Goal: Information Seeking & Learning: Check status

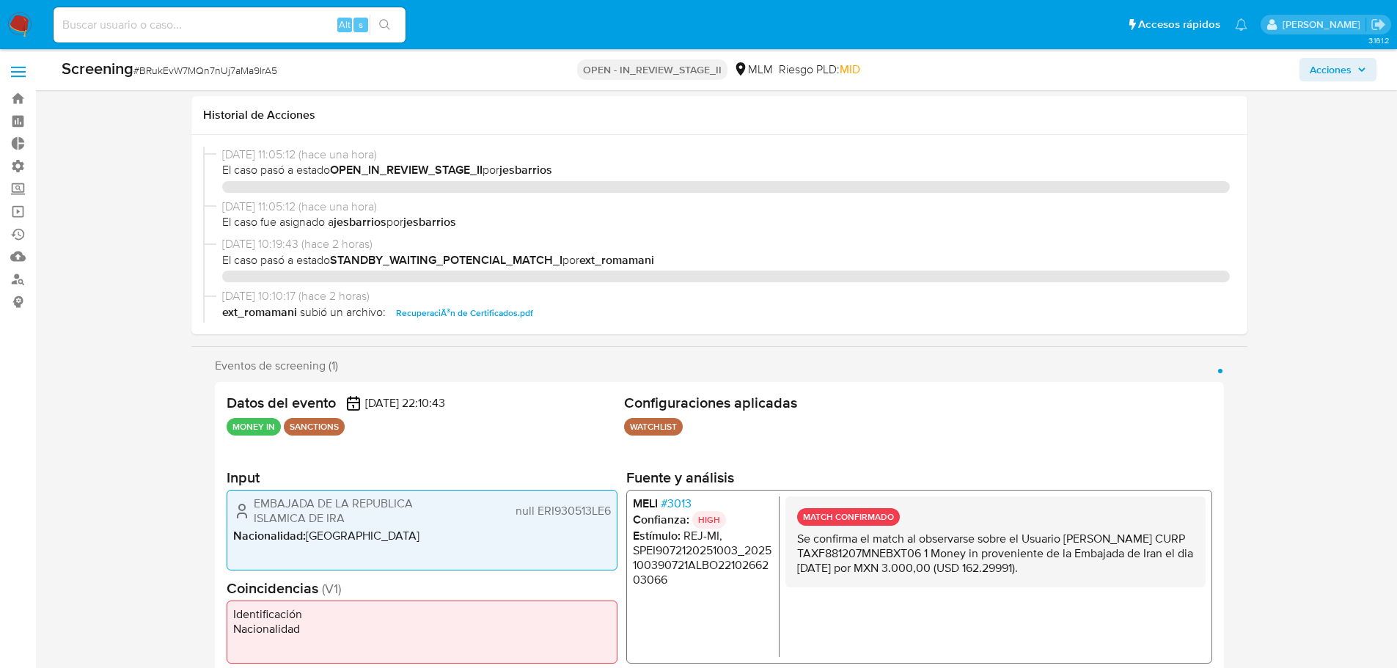
select select "10"
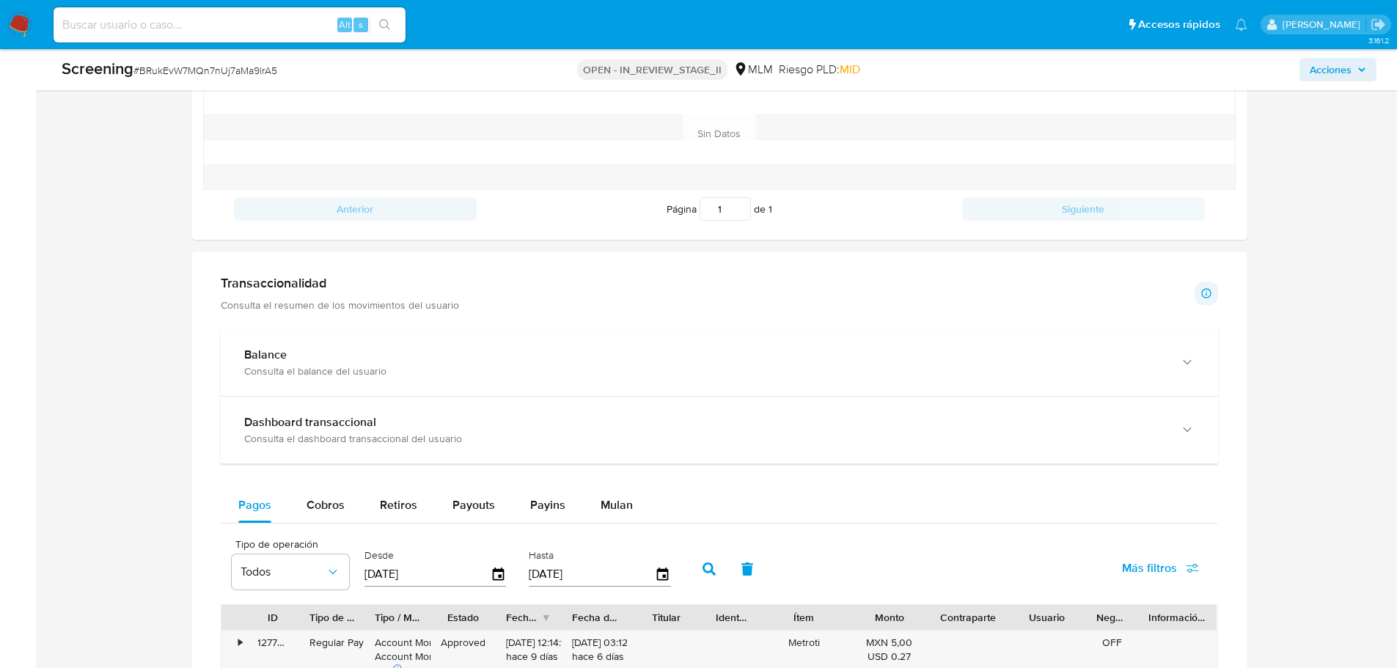
scroll to position [1320, 0]
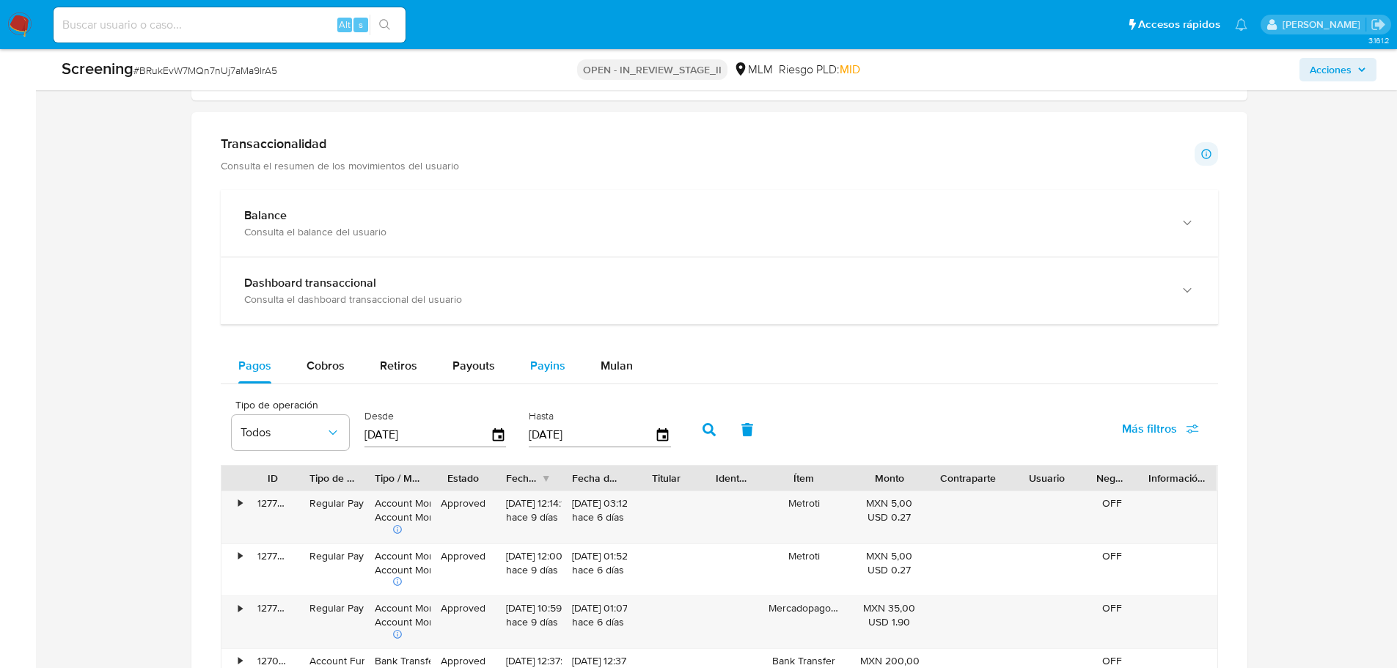
click at [530, 367] on span "Payins" at bounding box center [547, 365] width 35 height 17
select select "10"
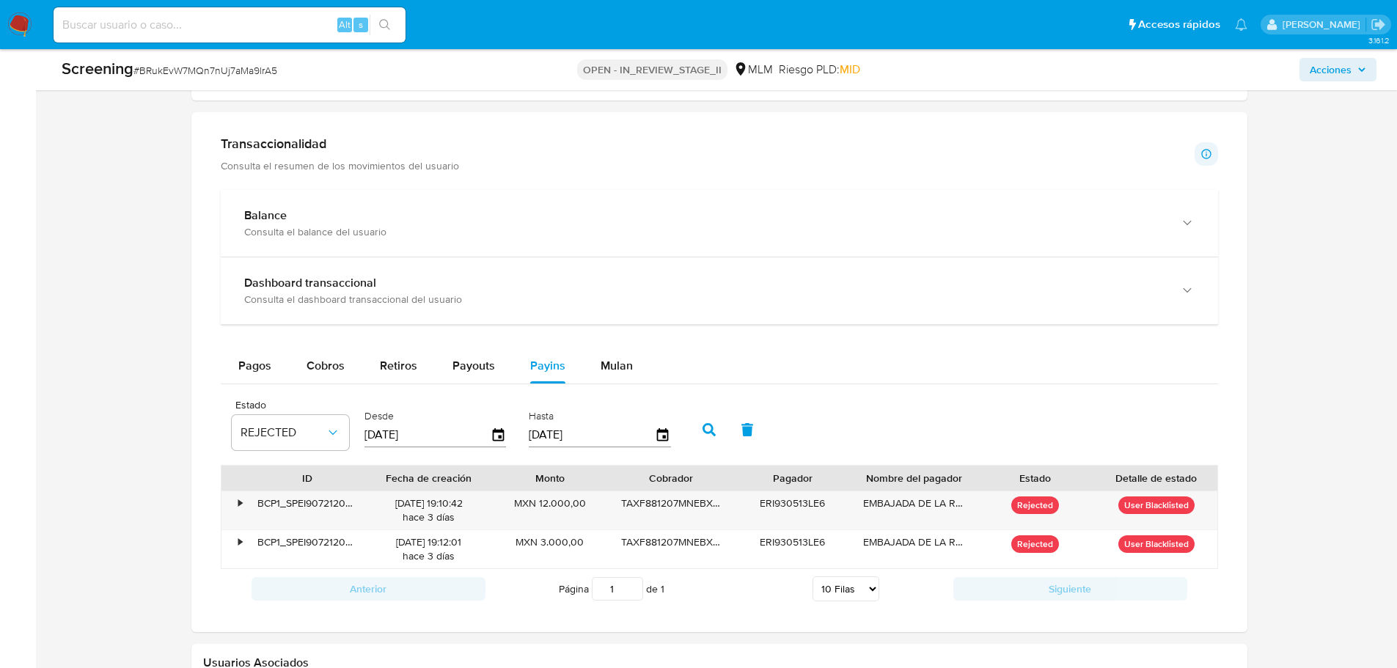
scroll to position [1393, 0]
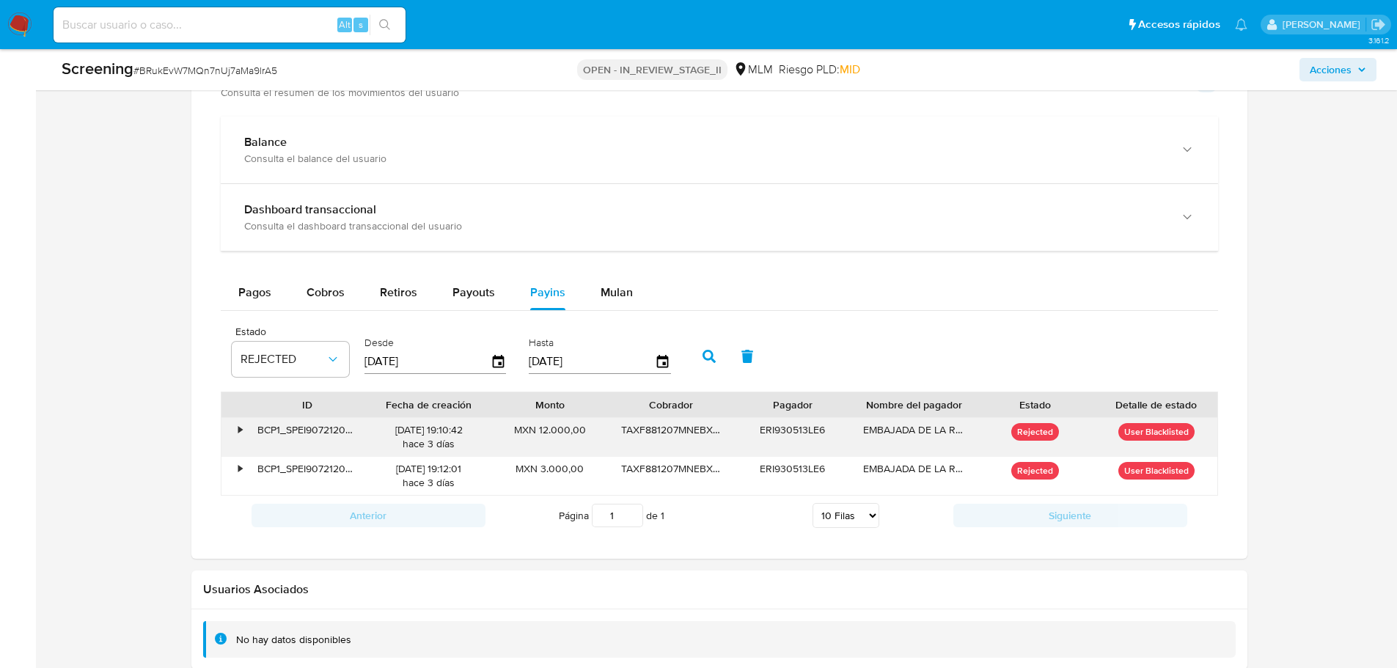
click at [236, 431] on div "•" at bounding box center [234, 437] width 26 height 38
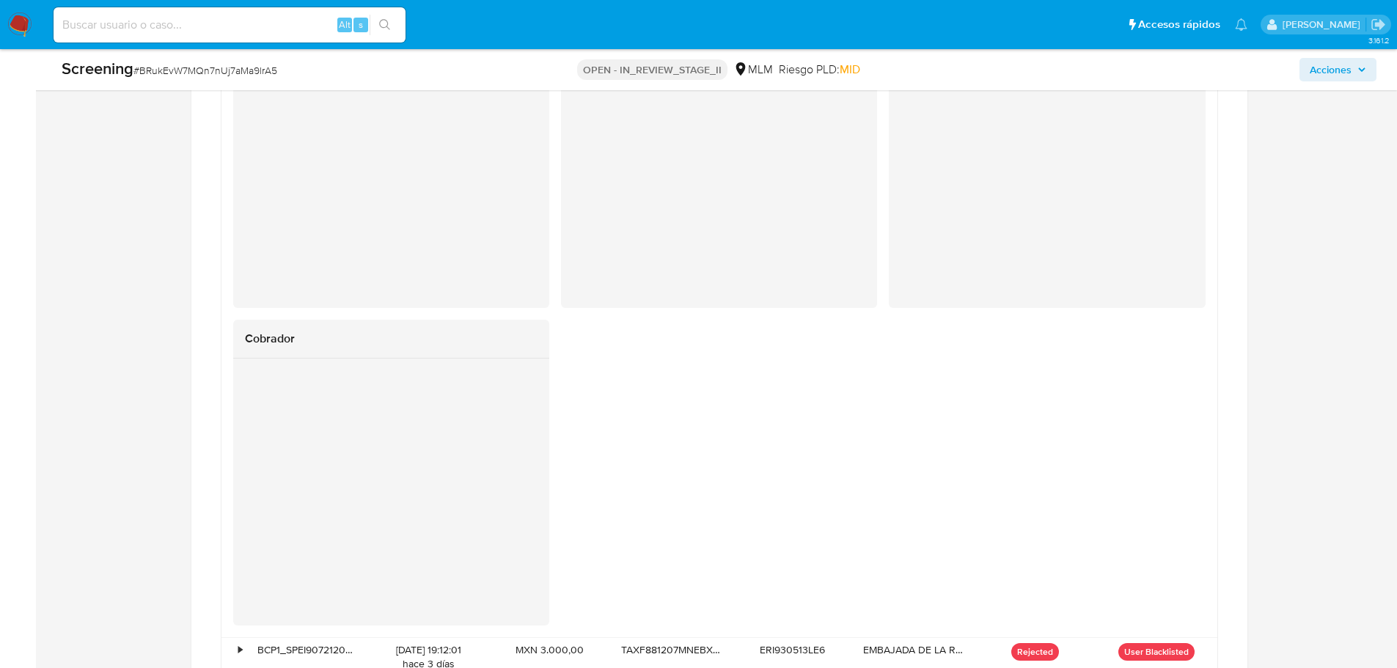
scroll to position [1980, 0]
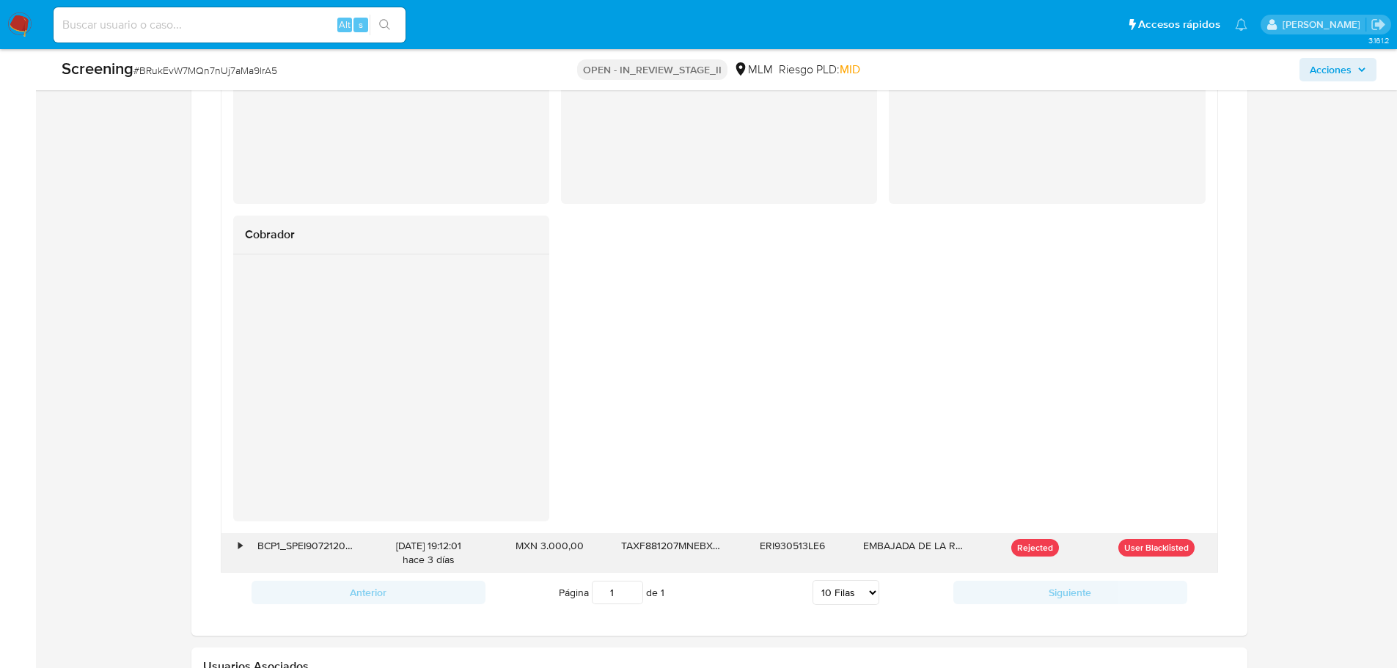
click at [239, 542] on div "•" at bounding box center [241, 546] width 4 height 14
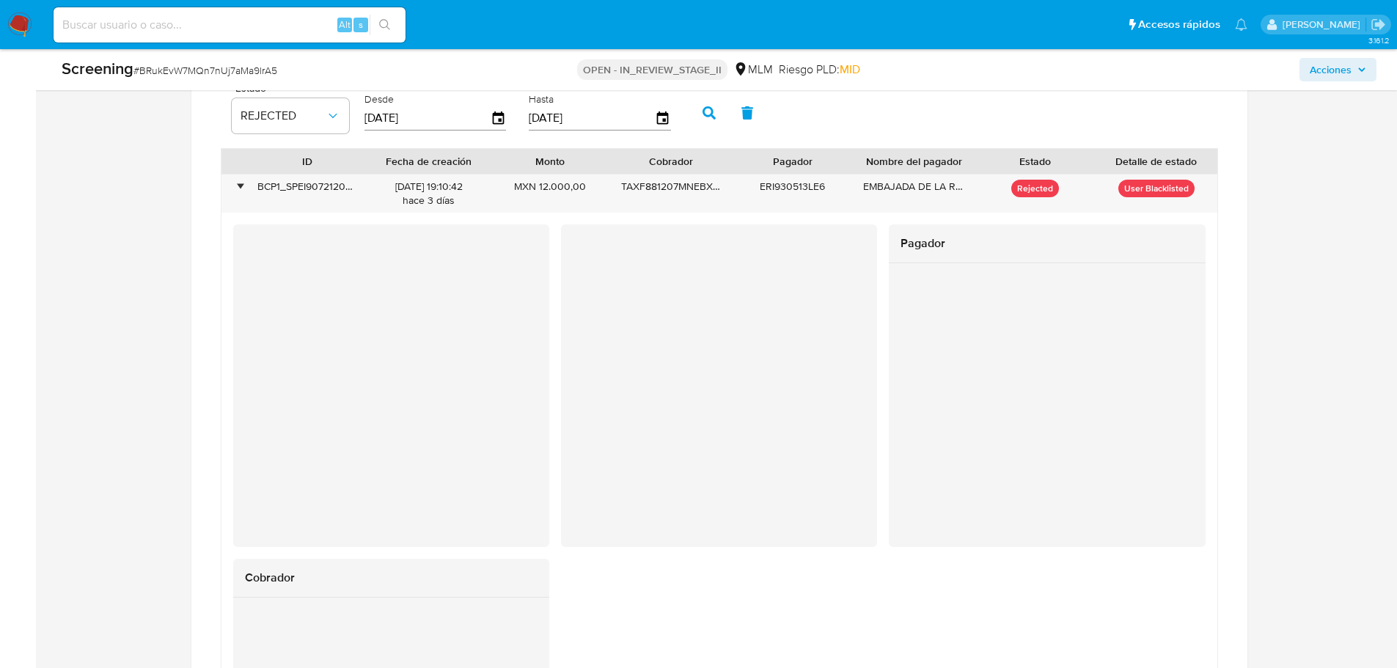
scroll to position [1467, 0]
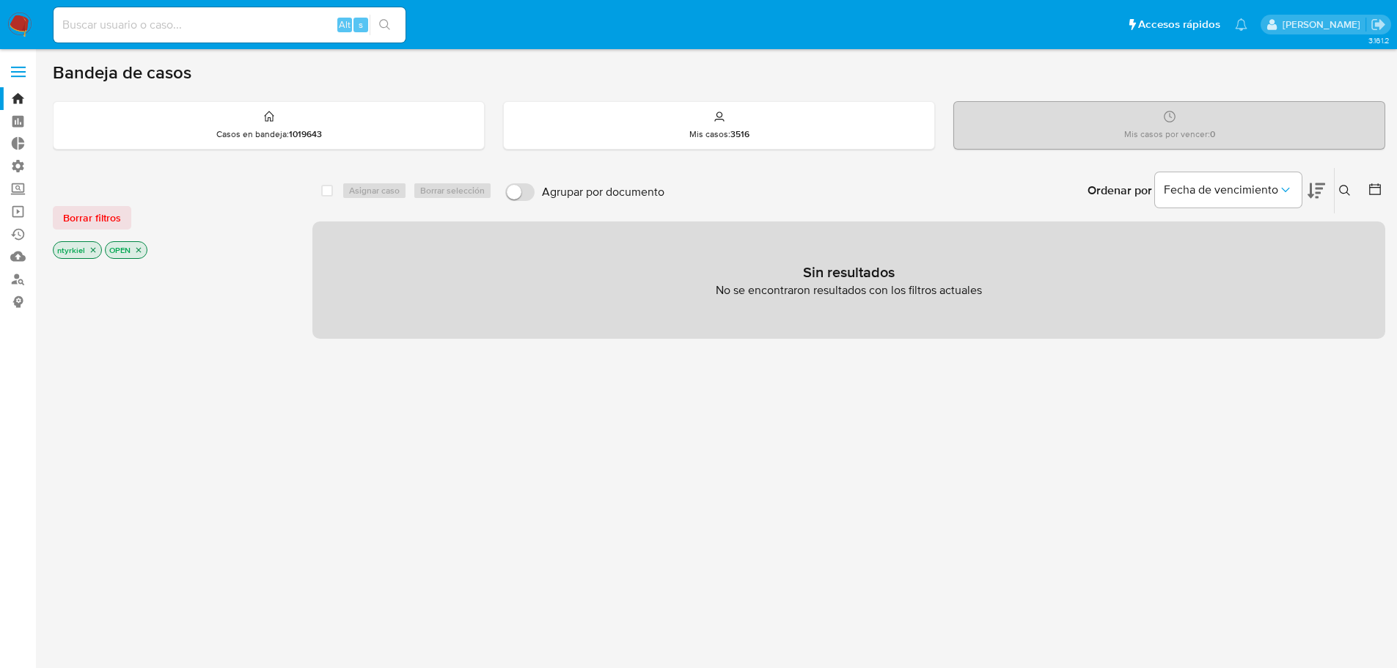
click at [87, 216] on span "Borrar filtros" at bounding box center [92, 218] width 58 height 21
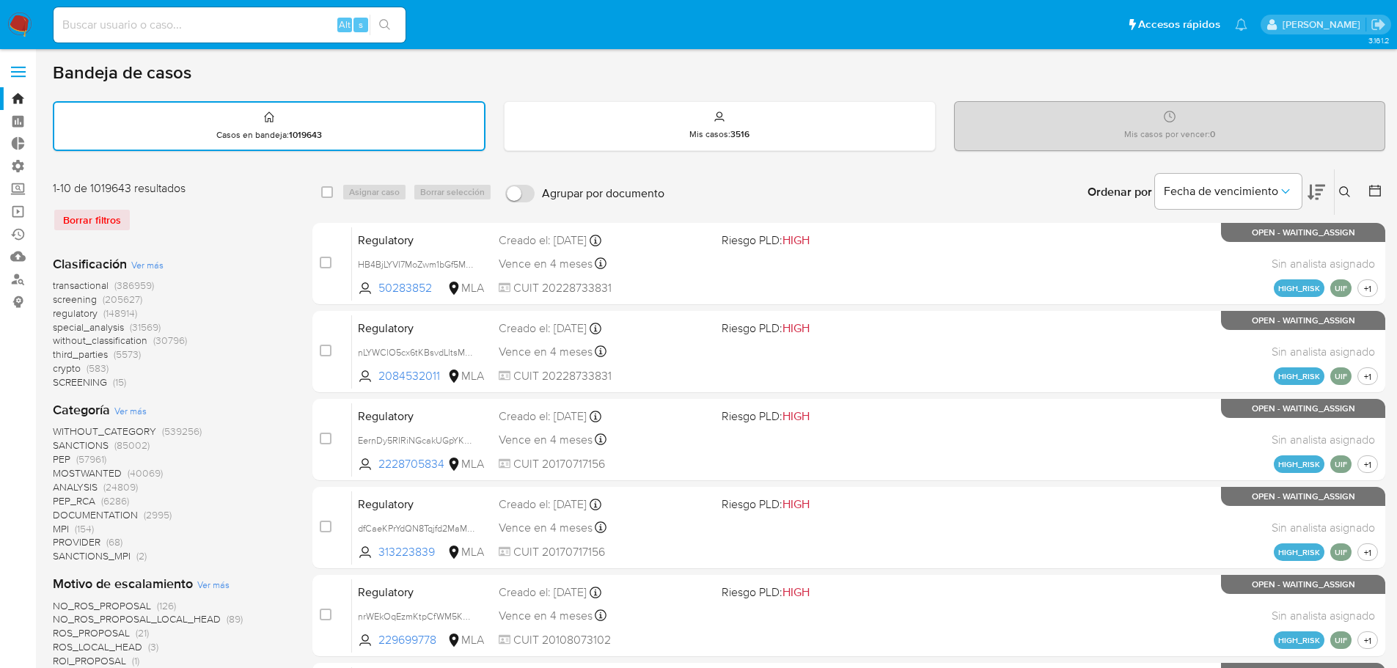
click at [70, 365] on span "crypto" at bounding box center [67, 368] width 28 height 15
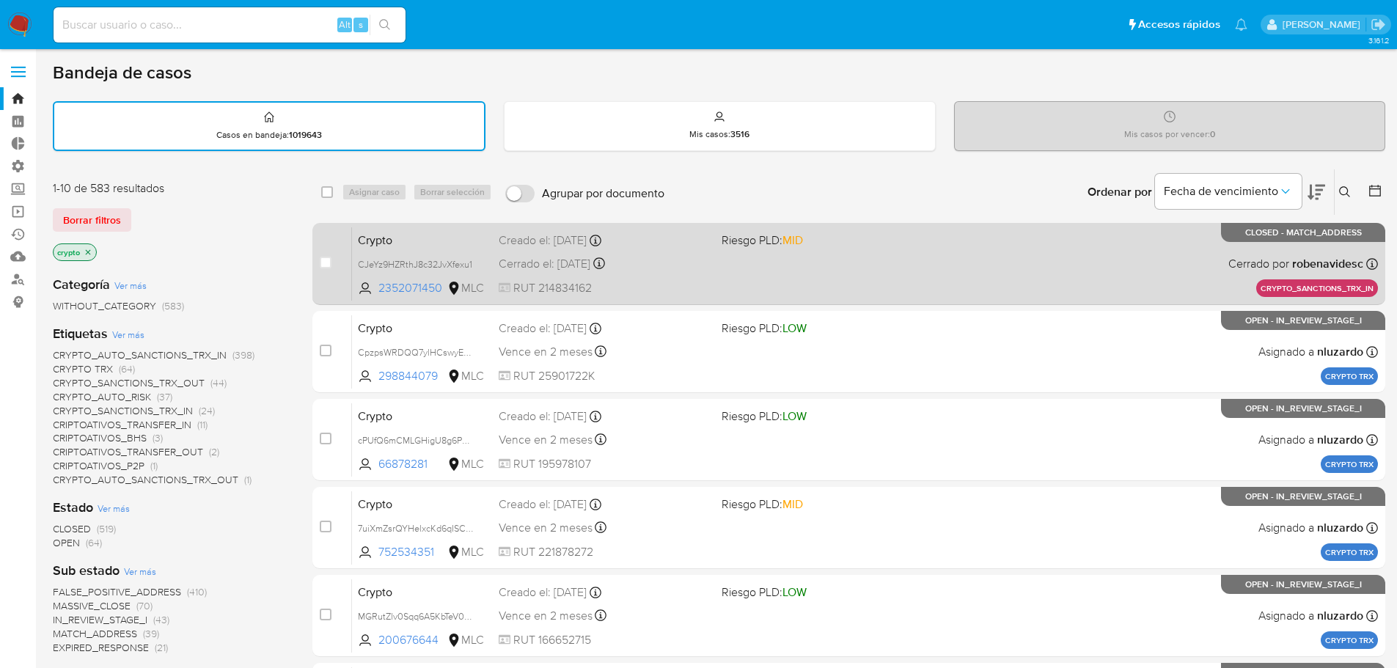
click at [900, 262] on span at bounding box center [827, 263] width 211 height 3
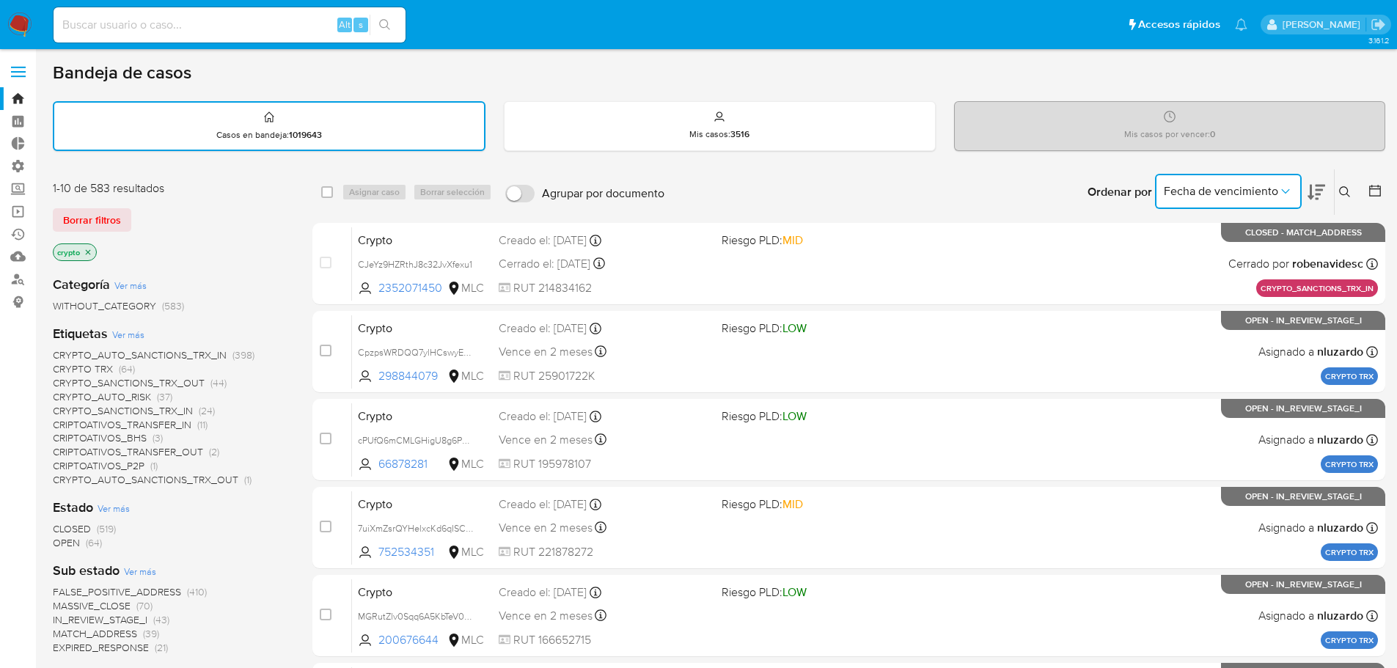
click at [1188, 201] on button "Fecha de vencimiento" at bounding box center [1228, 191] width 147 height 35
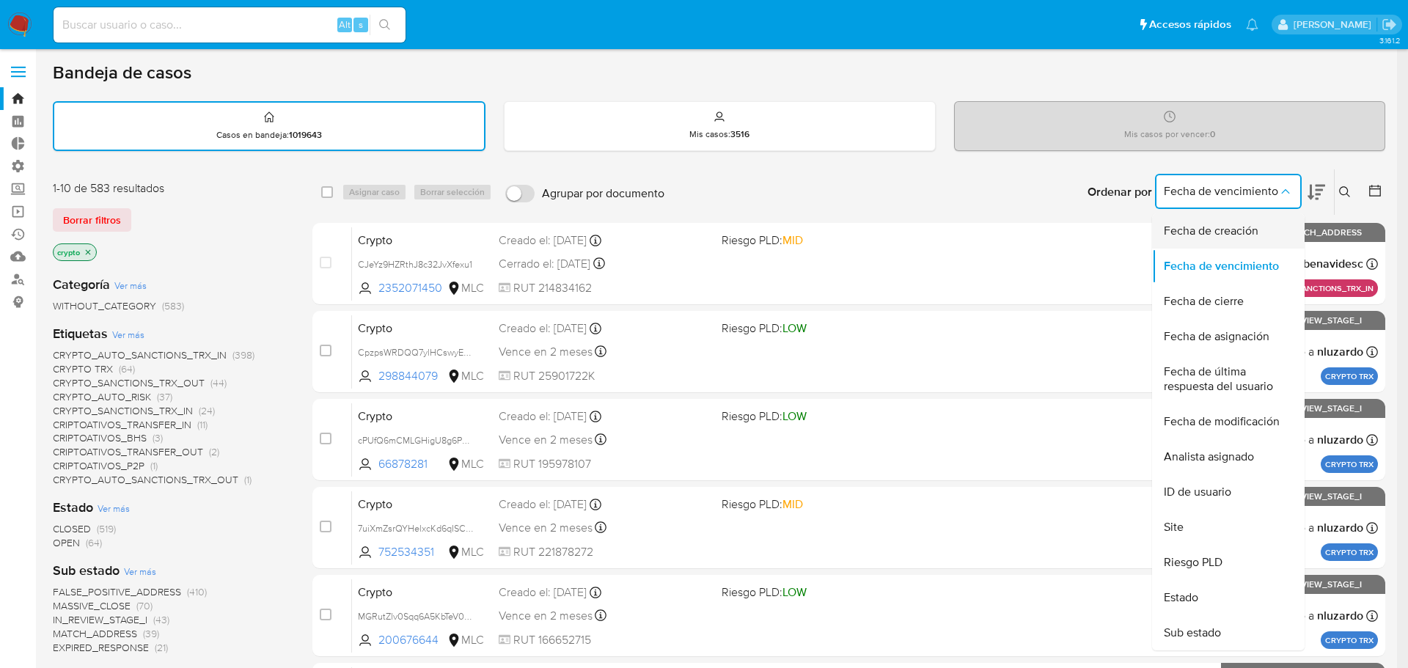
click at [1197, 235] on span "Fecha de creación" at bounding box center [1211, 231] width 95 height 15
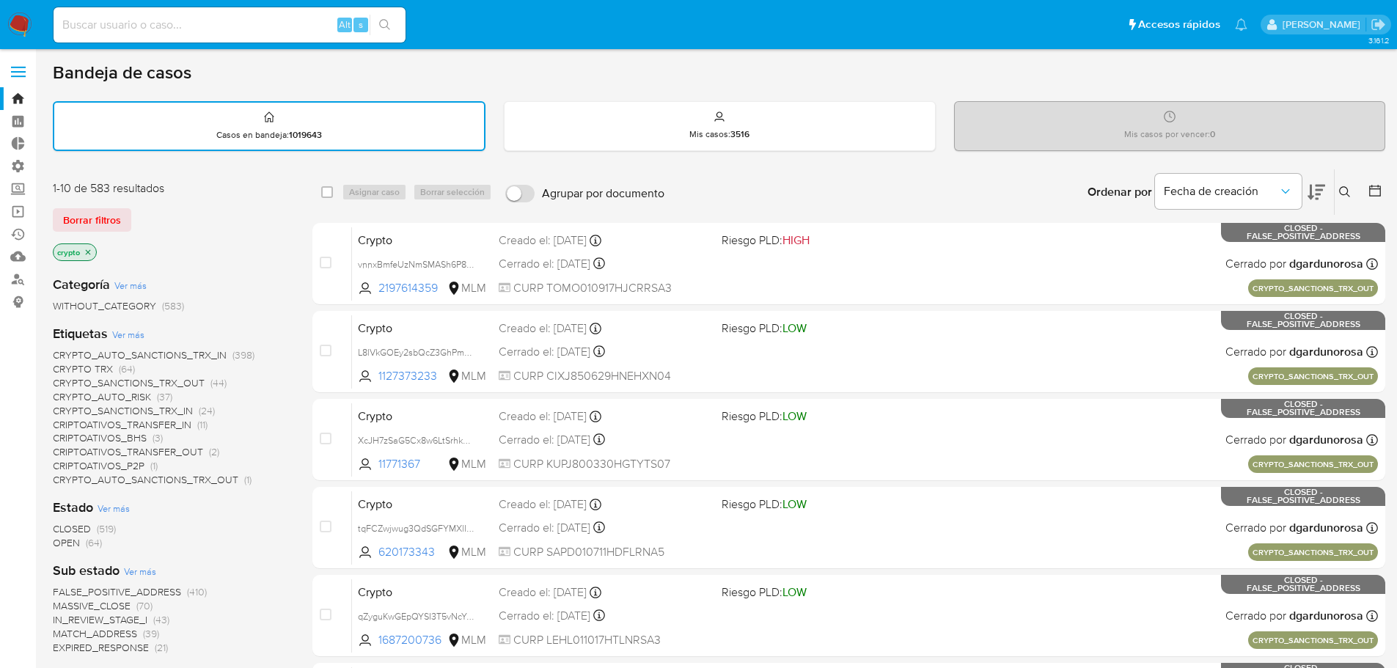
click at [1311, 194] on icon at bounding box center [1316, 192] width 18 height 15
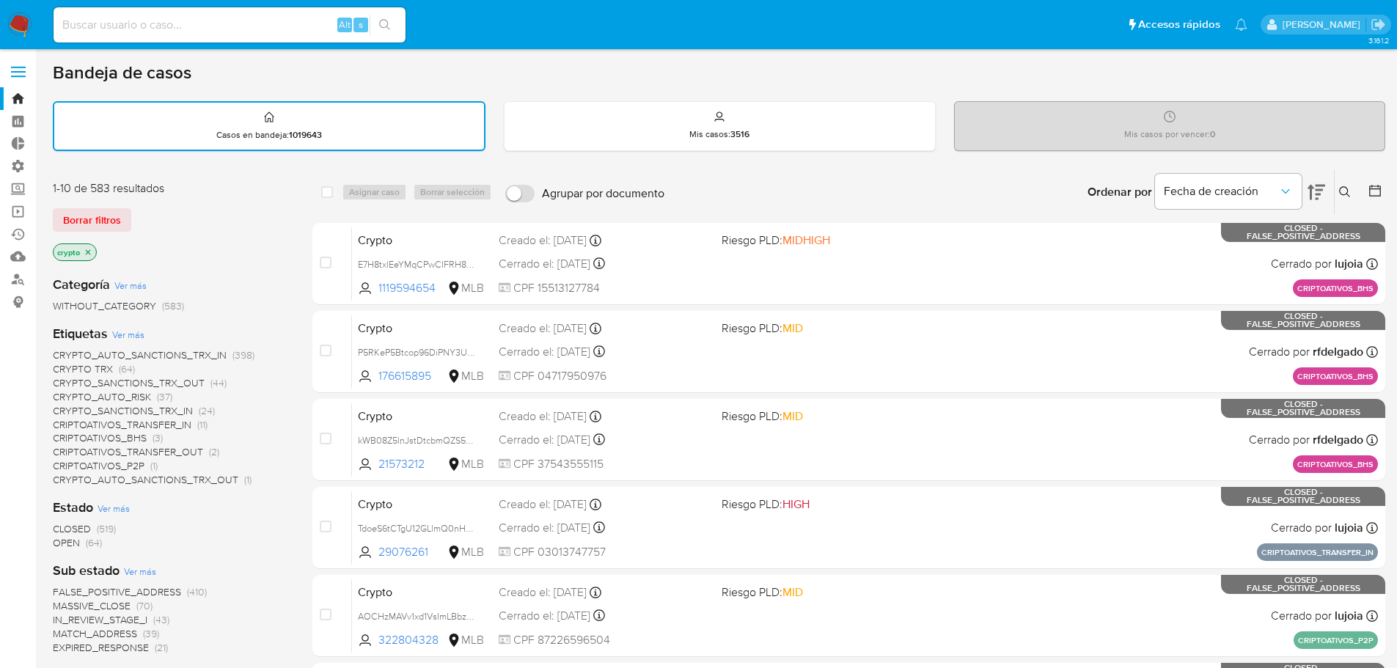
click at [1313, 194] on icon at bounding box center [1316, 192] width 18 height 18
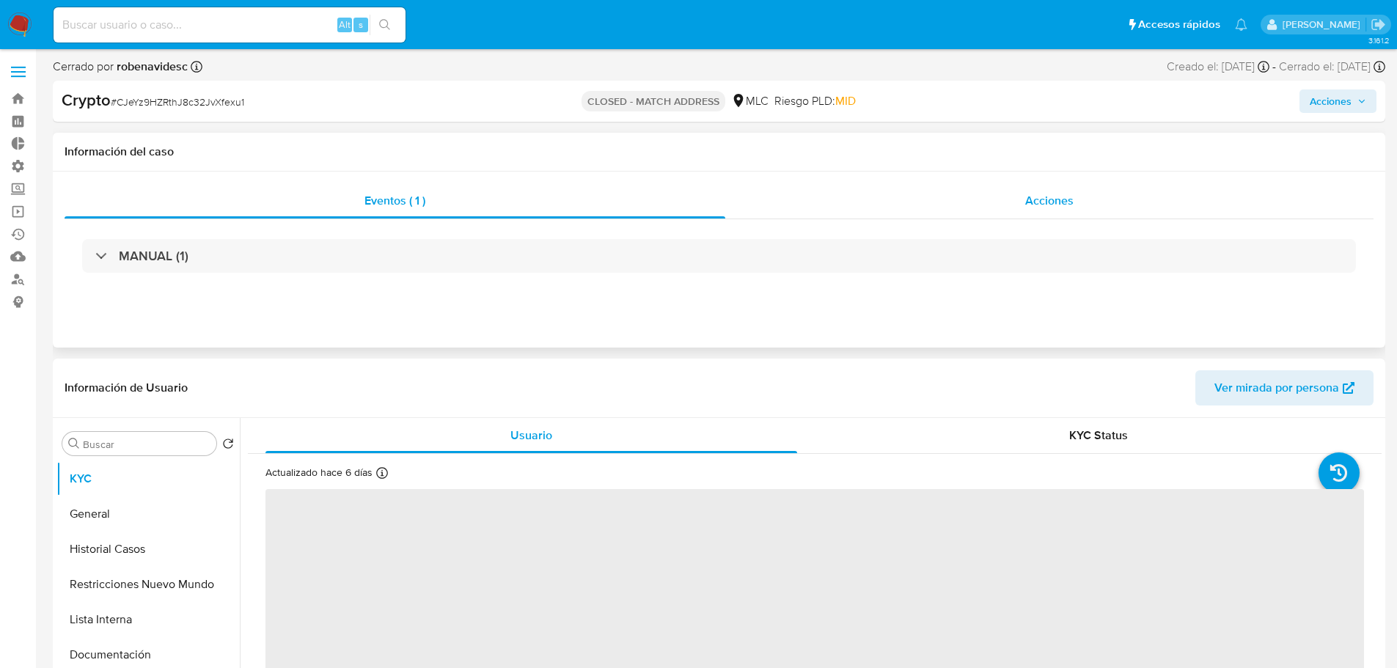
click at [1039, 199] on span "Acciones" at bounding box center [1049, 200] width 48 height 17
select select "10"
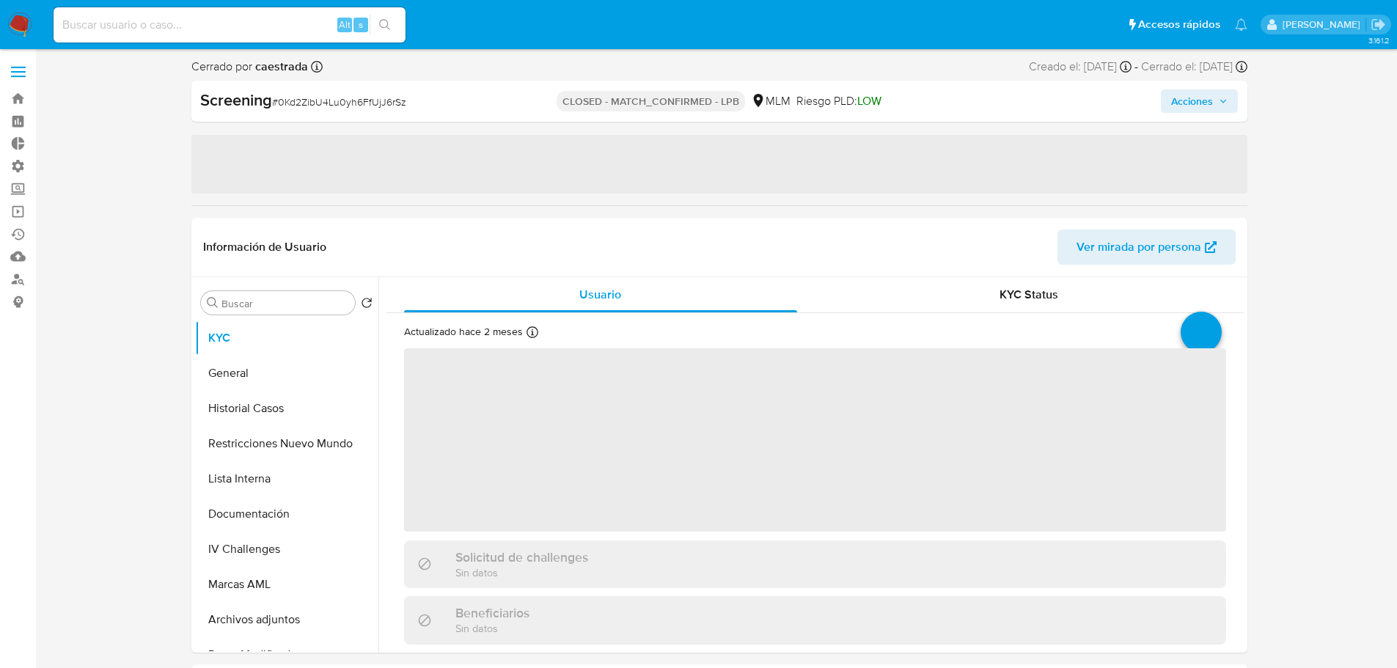
select select "10"
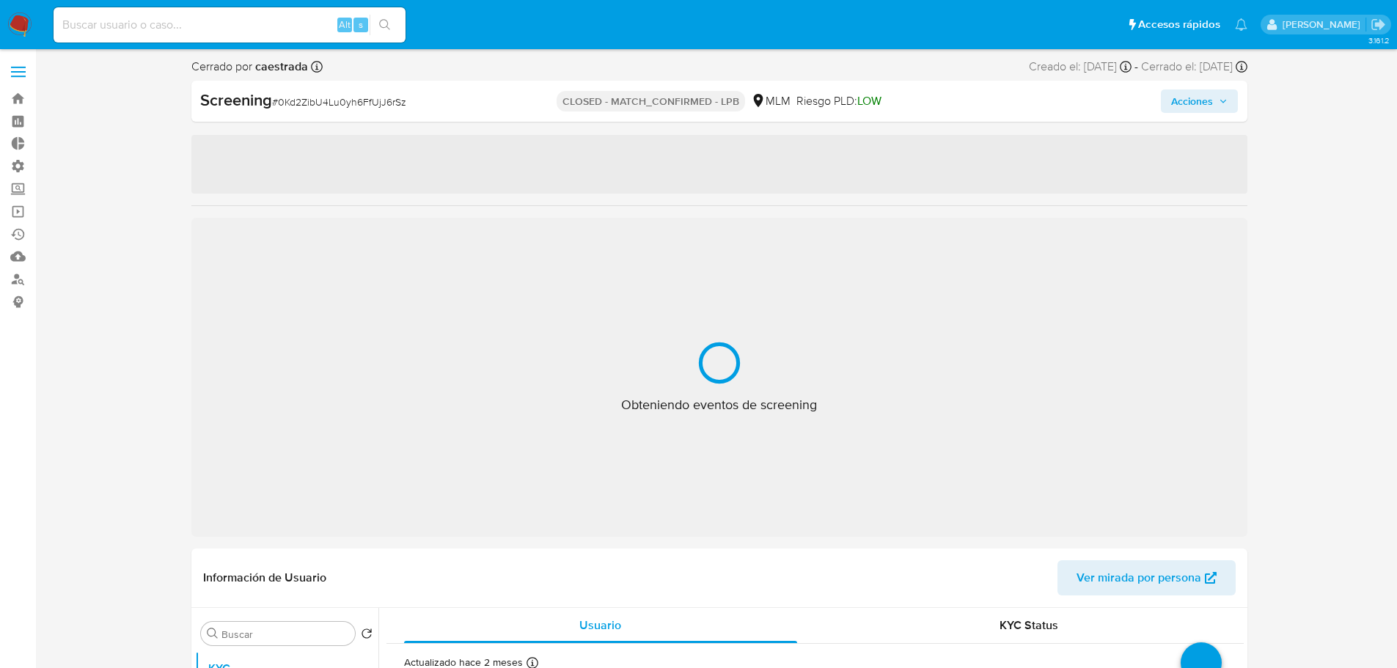
select select "10"
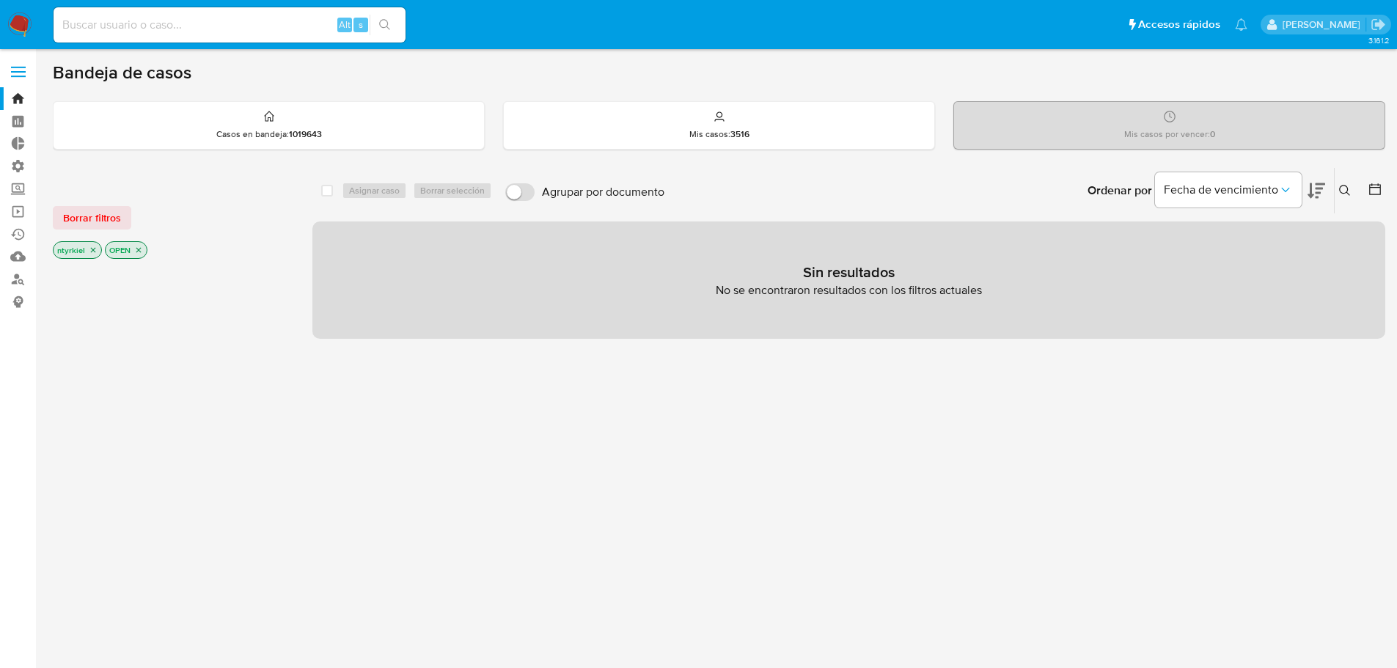
click at [195, 26] on input at bounding box center [230, 24] width 352 height 19
paste input "vdS0IehfJyzrmRV4Y3LJAiJs"
type input "vdS0IehfJyzrmRV4Y3LJAiJs"
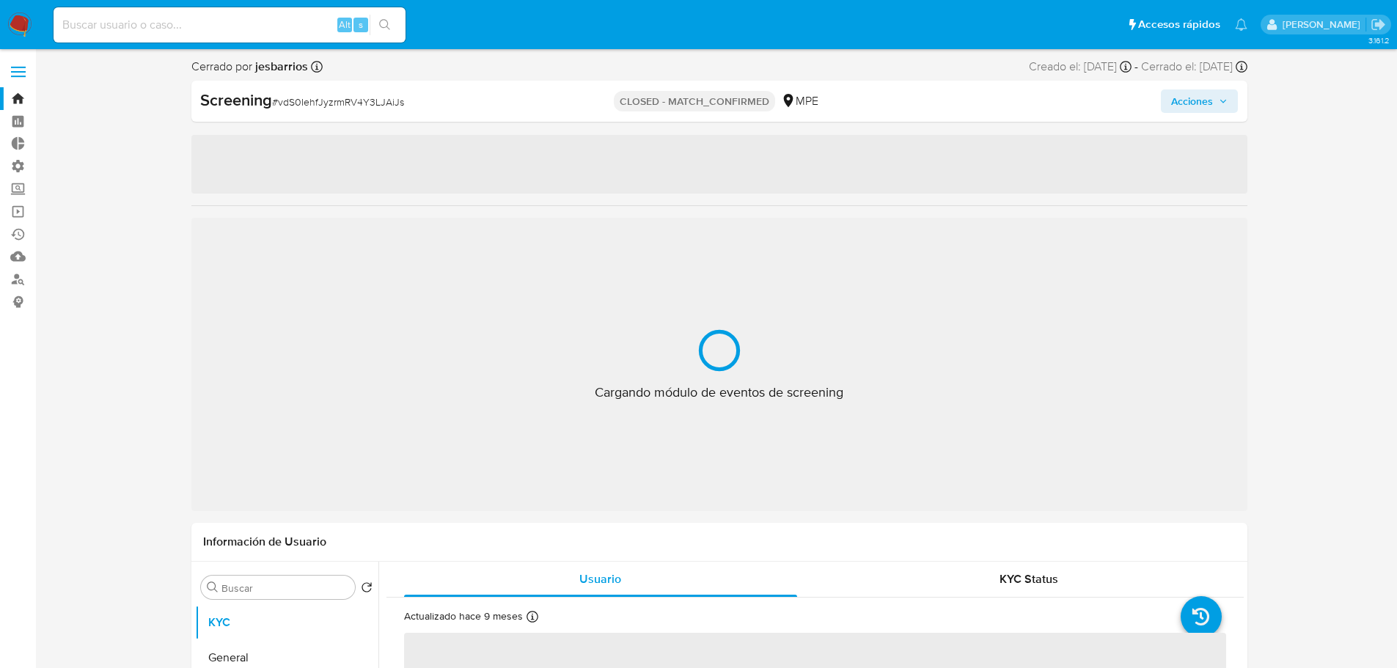
select select "10"
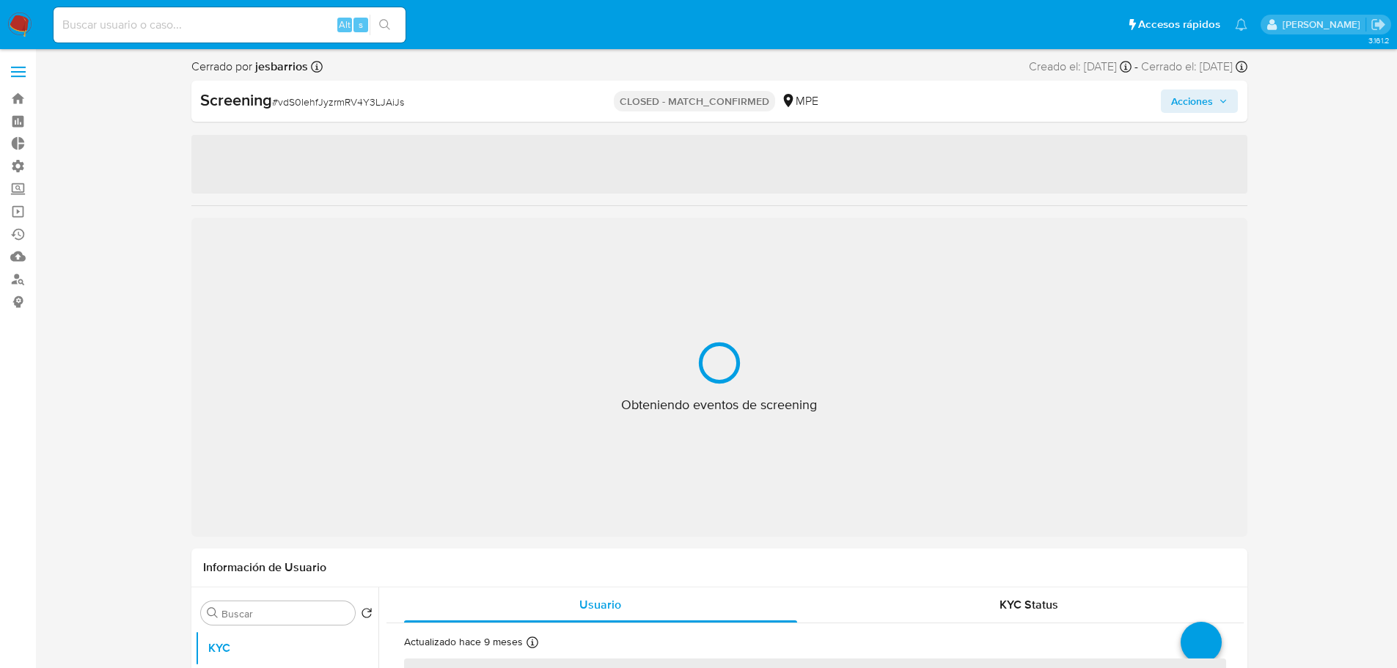
select select "10"
click at [274, 27] on input at bounding box center [230, 24] width 352 height 19
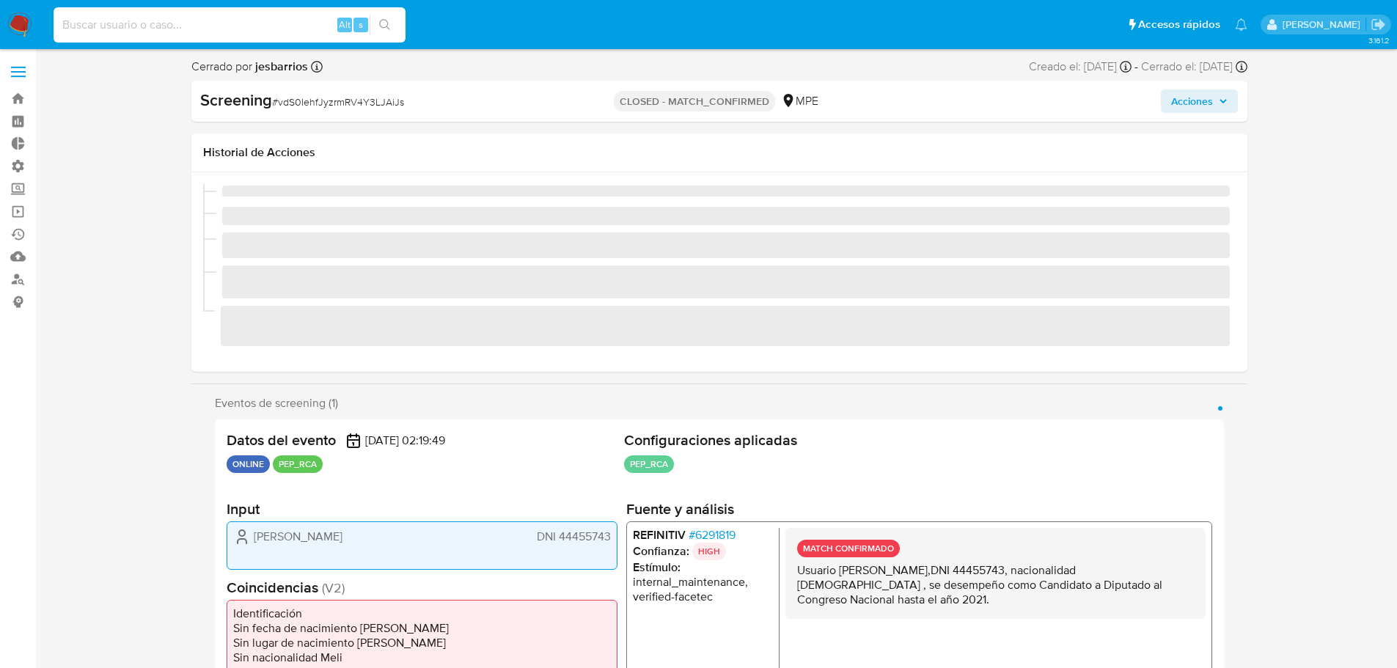
paste input "A6Iql54qNKO3RggkbjP5PGwE"
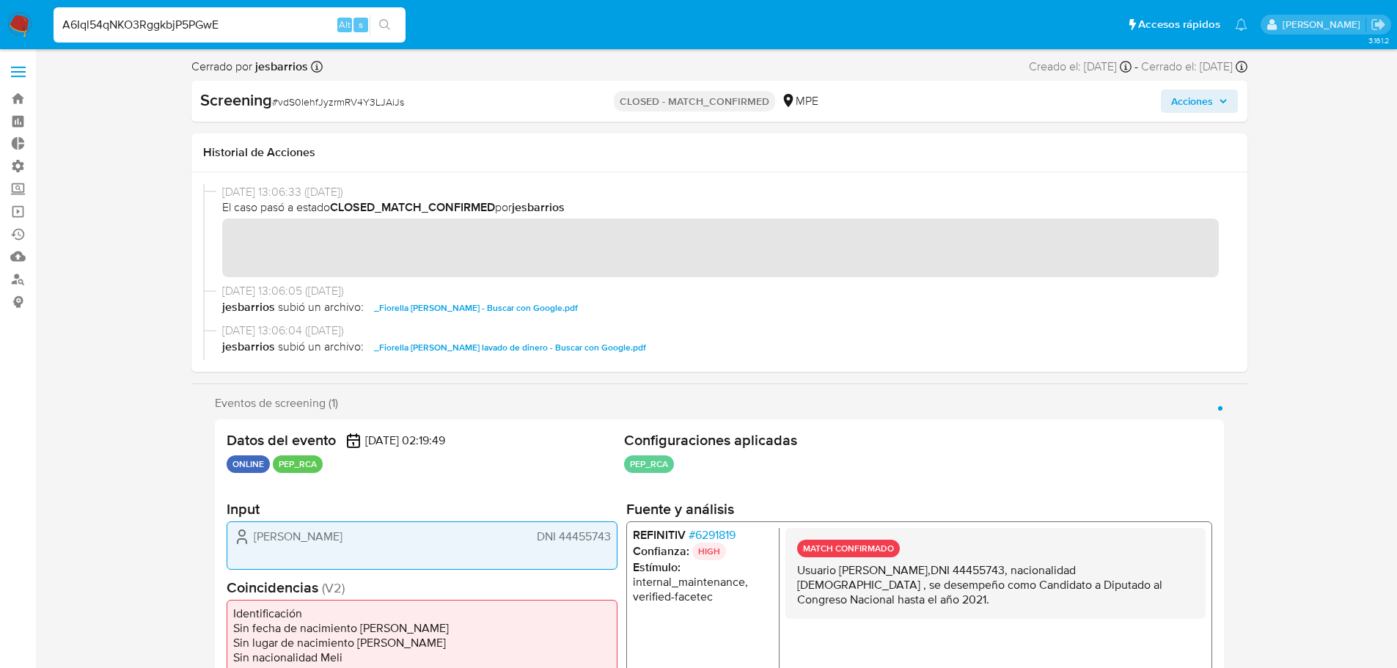
type input "A6Iql54qNKO3RggkbjP5PGwE"
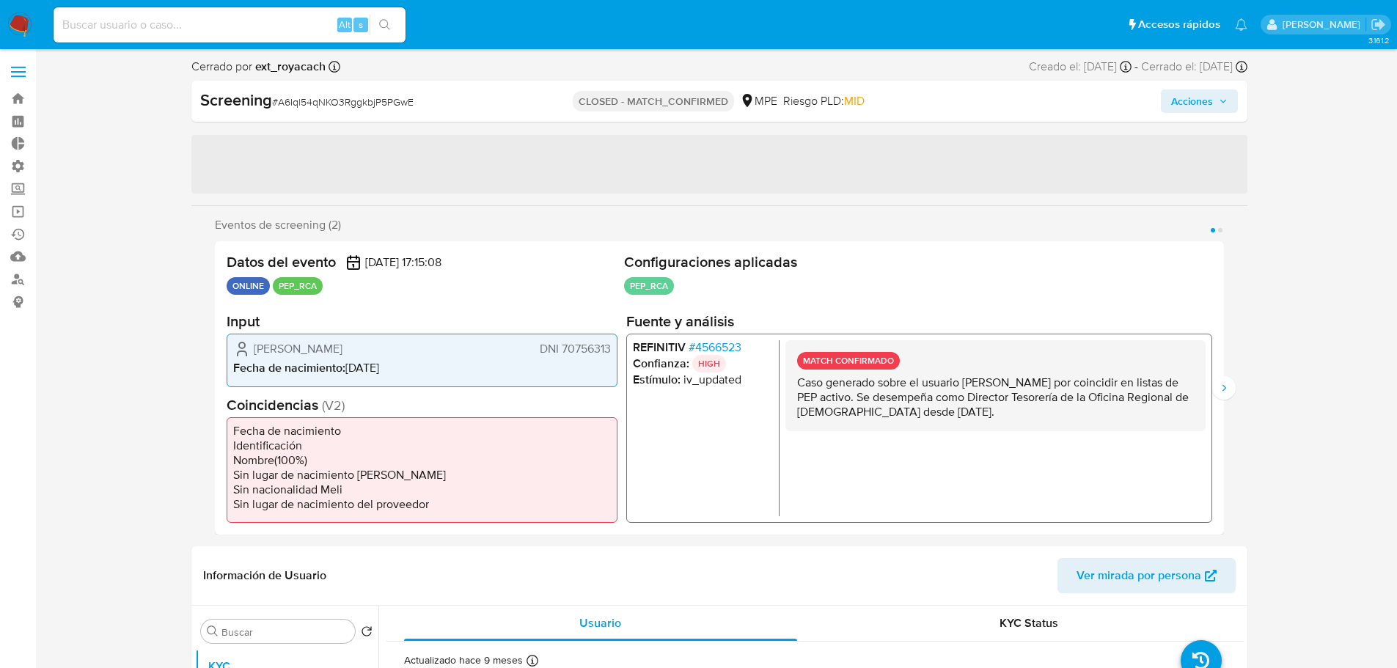
select select "10"
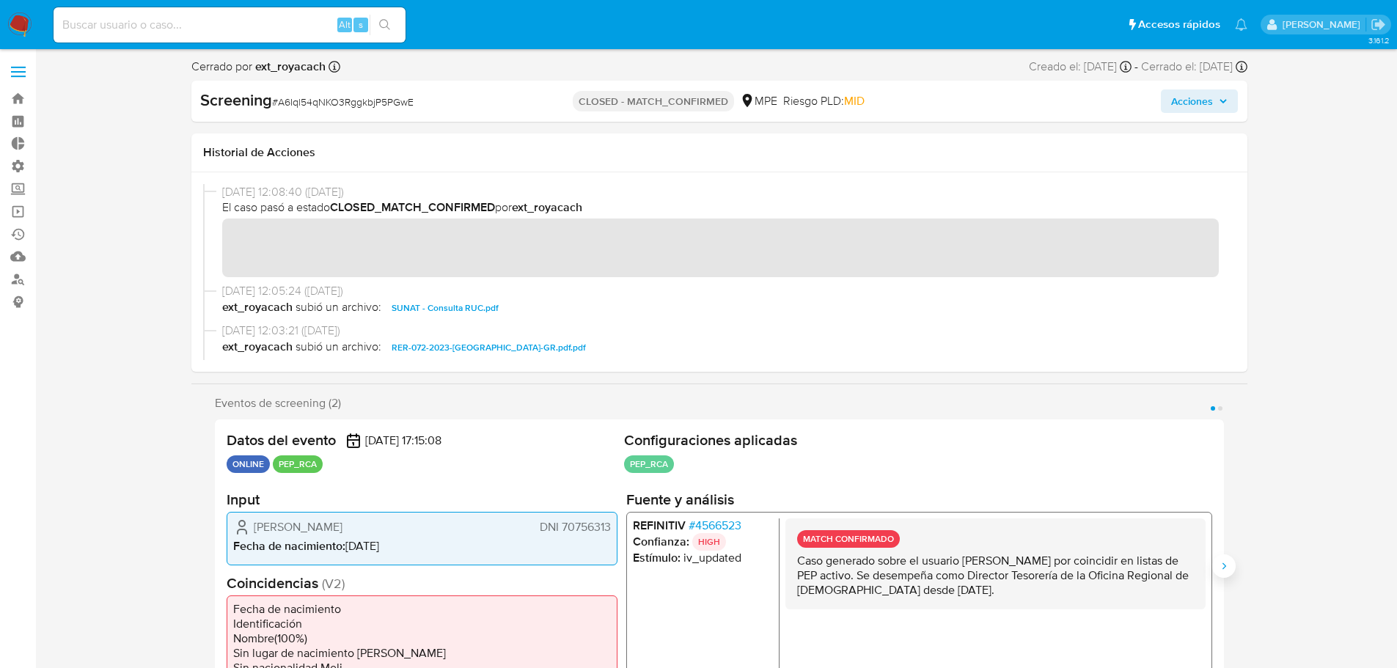
click at [1225, 565] on icon "Siguiente" at bounding box center [1224, 565] width 4 height 7
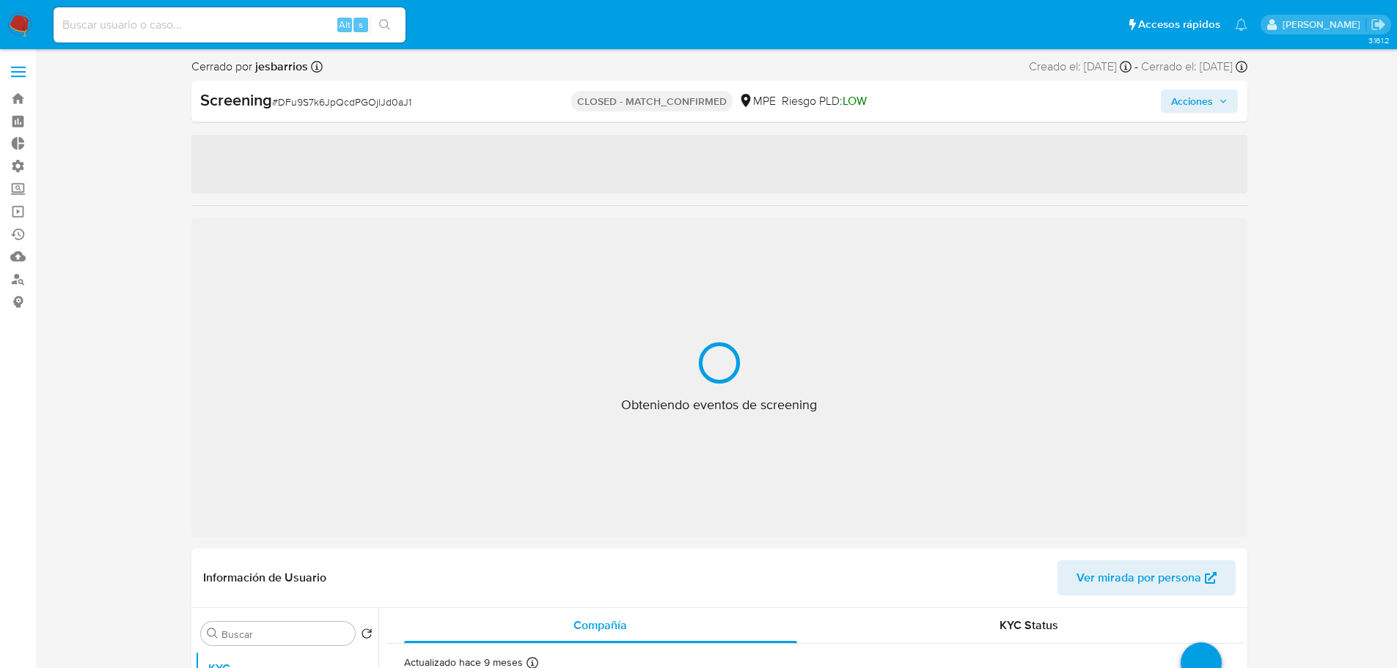
select select "10"
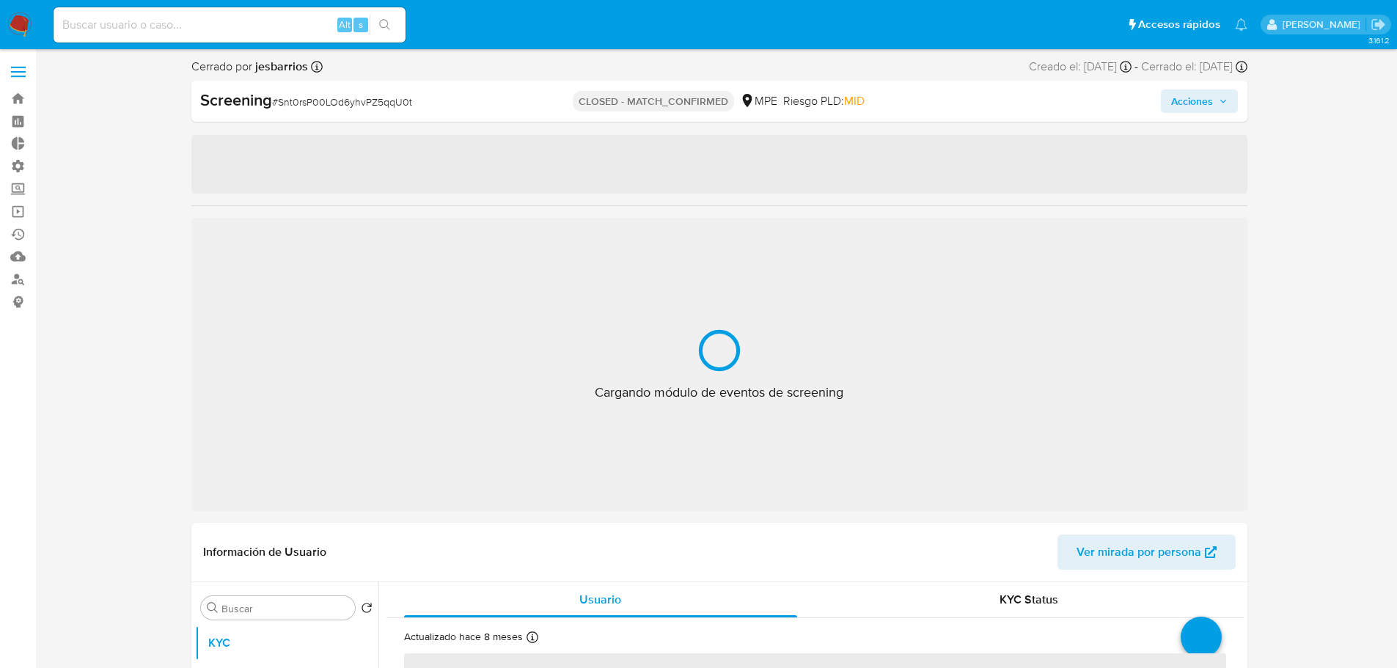
select select "10"
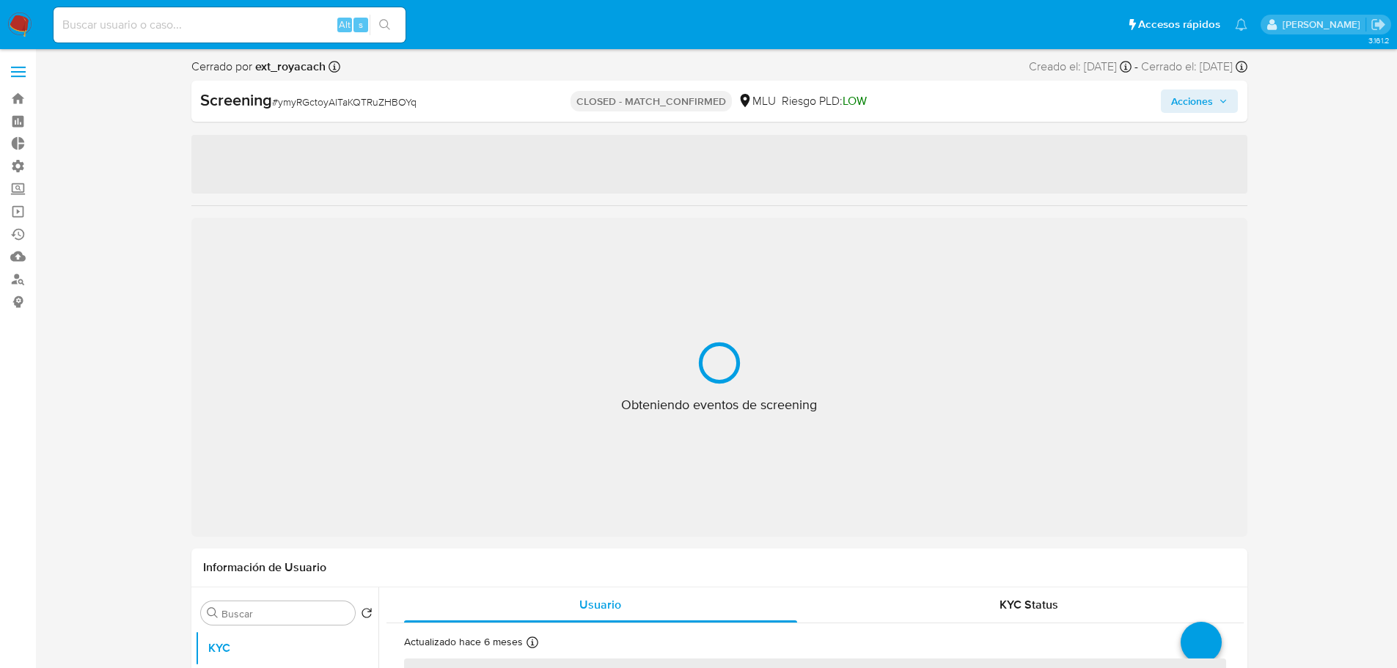
select select "10"
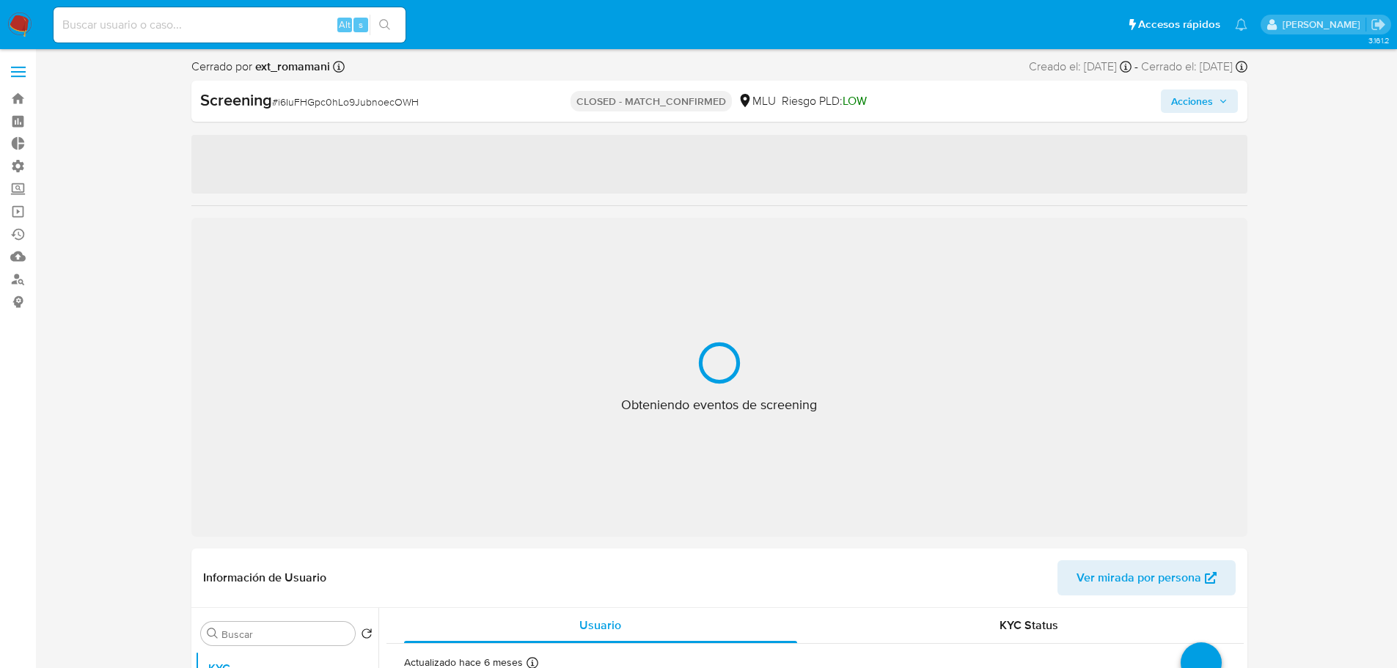
select select "10"
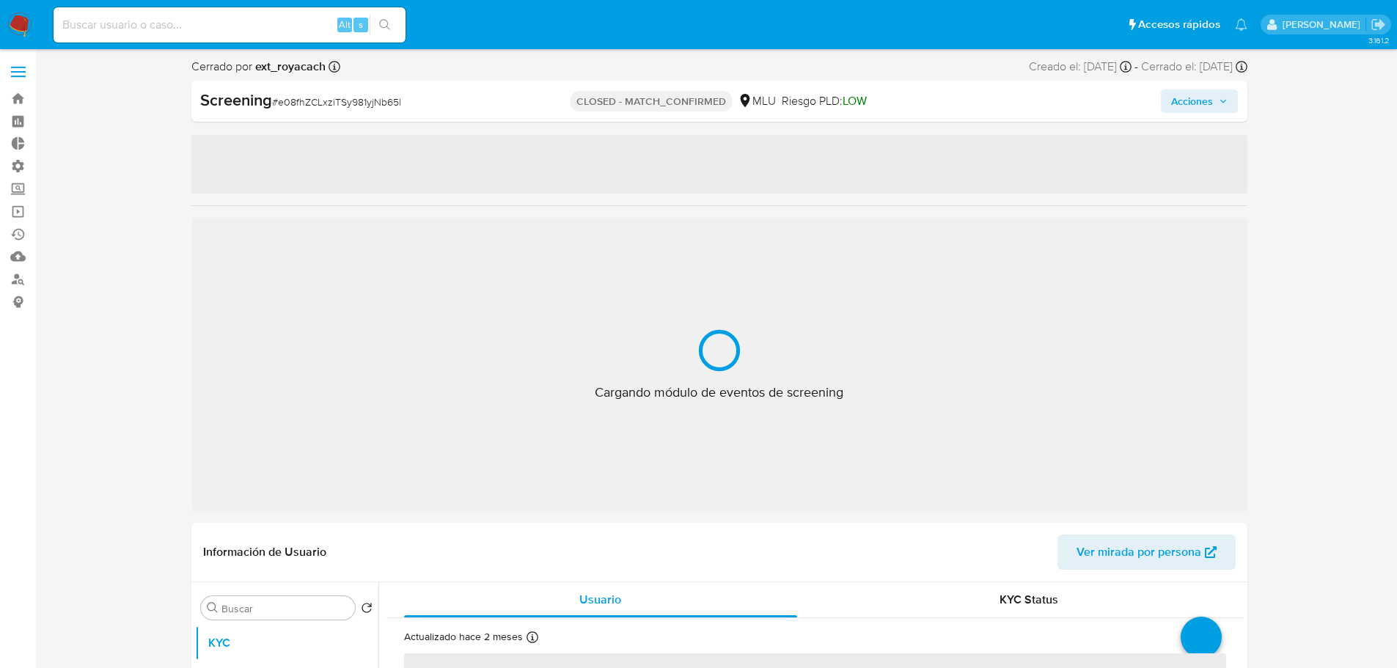
select select "10"
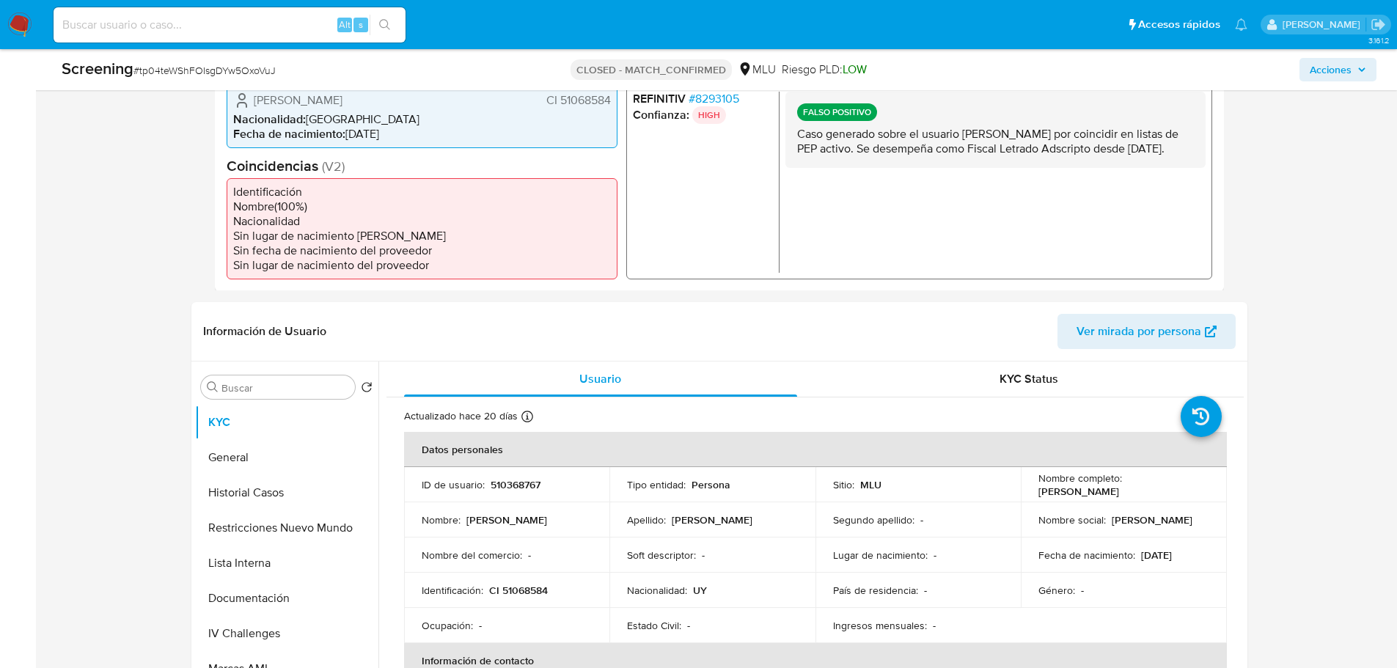
scroll to position [513, 0]
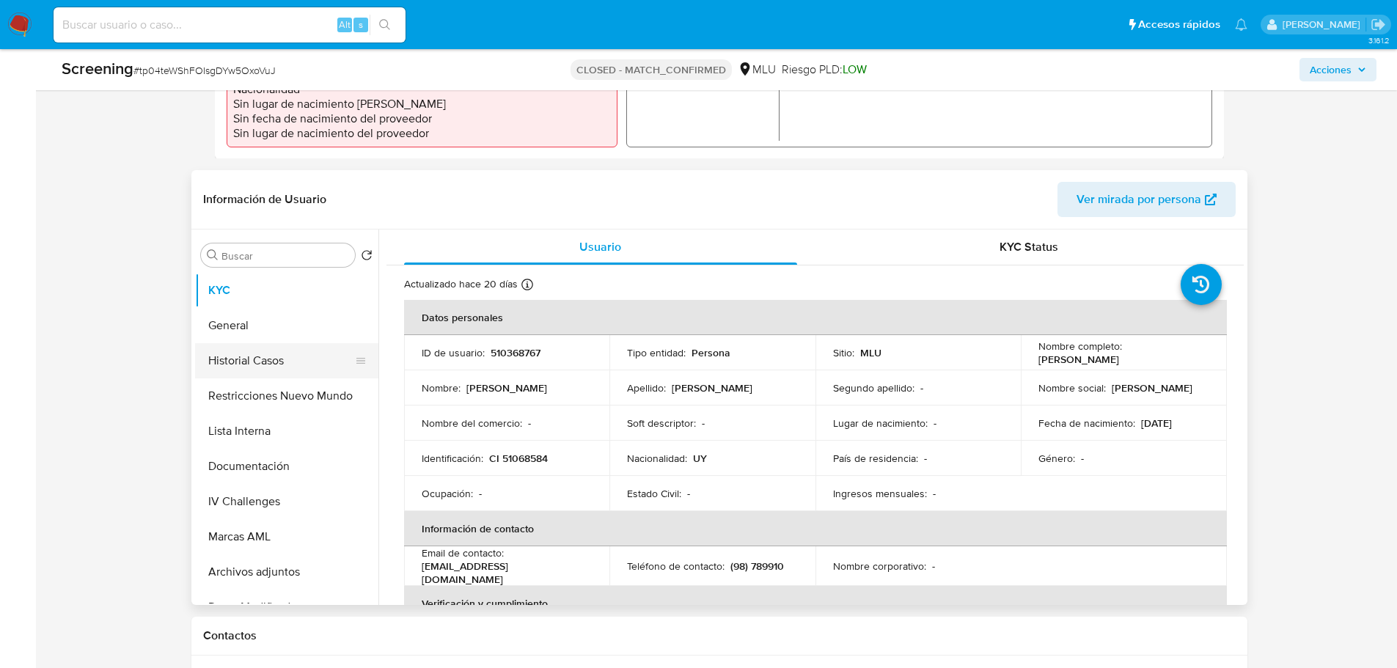
click at [242, 353] on button "Historial Casos" at bounding box center [281, 360] width 172 height 35
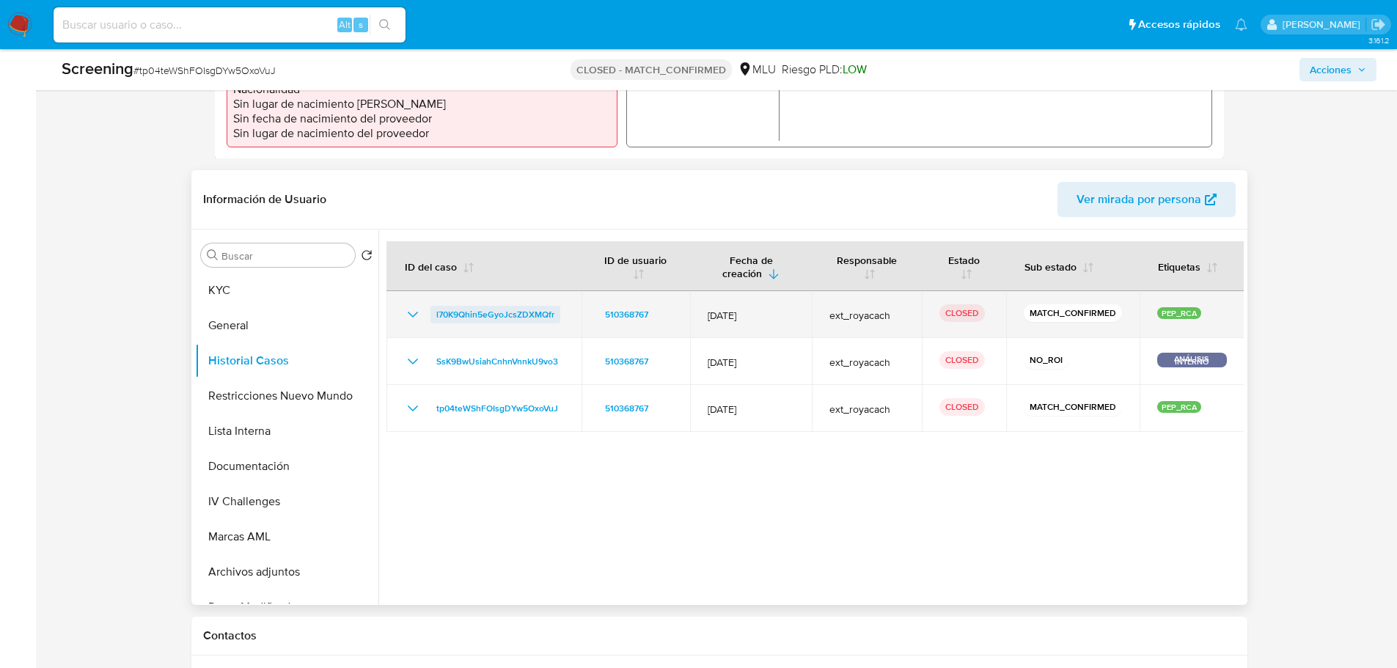
click at [531, 317] on span "l70K9Qhin5eGyoJcsZDXMQfr" at bounding box center [495, 315] width 118 height 18
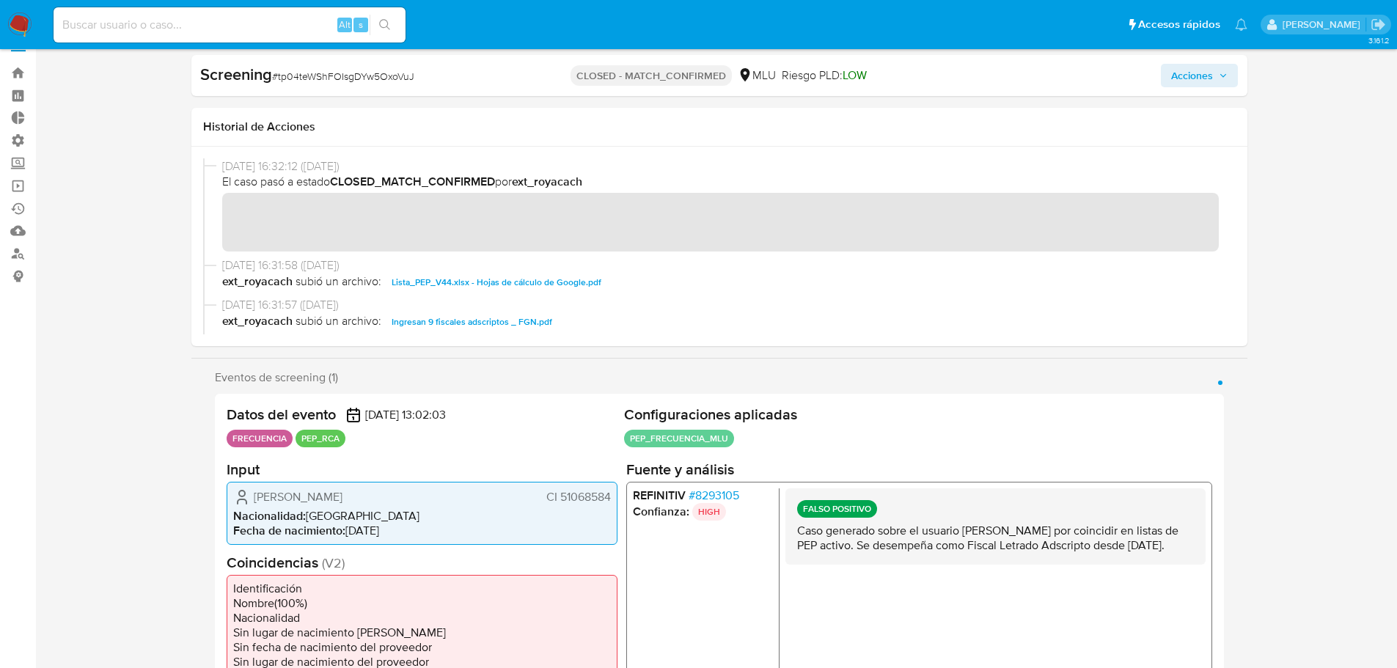
scroll to position [0, 0]
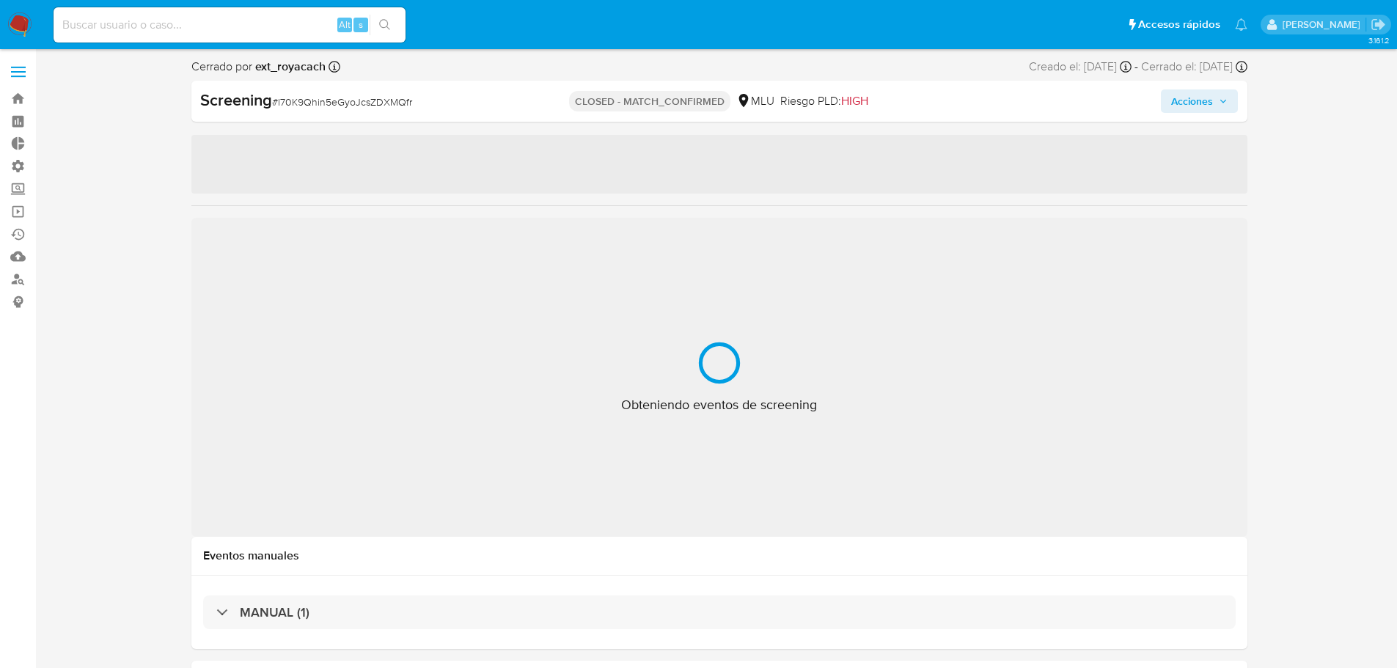
select select "10"
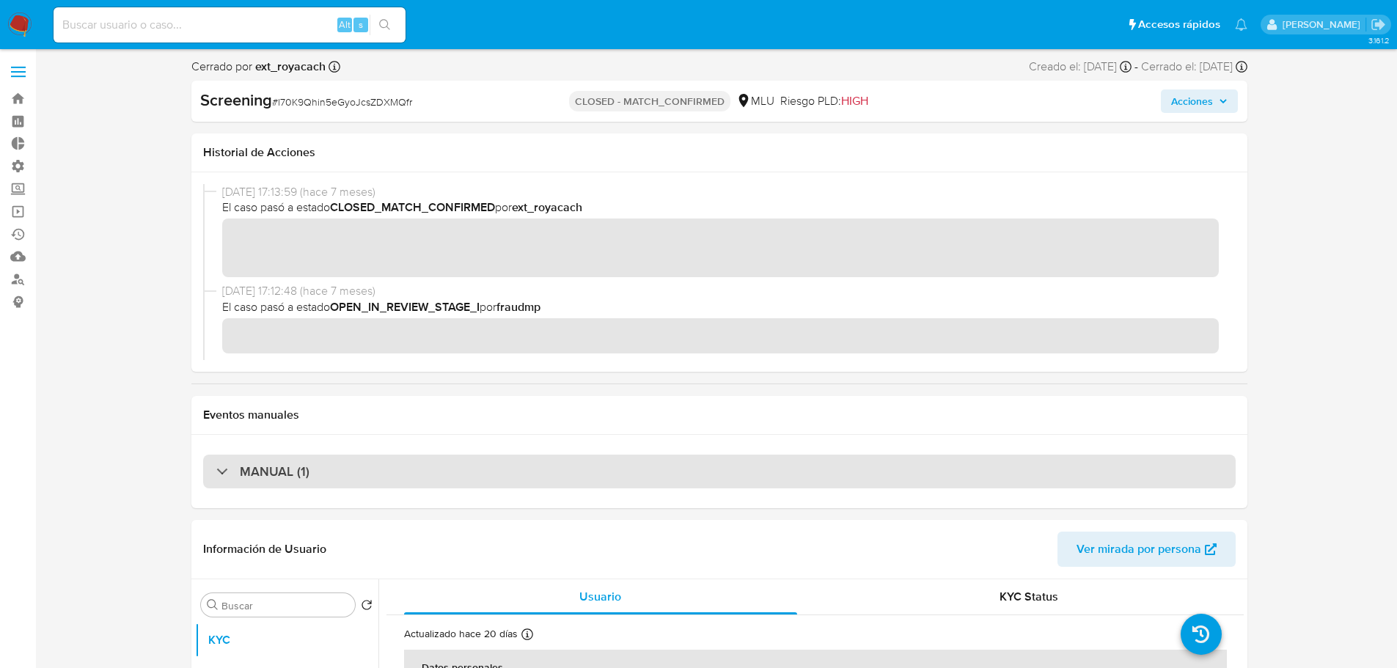
drag, startPoint x: 451, startPoint y: 488, endPoint x: 450, endPoint y: 474, distance: 13.3
click at [450, 485] on div "MANUAL (1)" at bounding box center [719, 472] width 1032 height 34
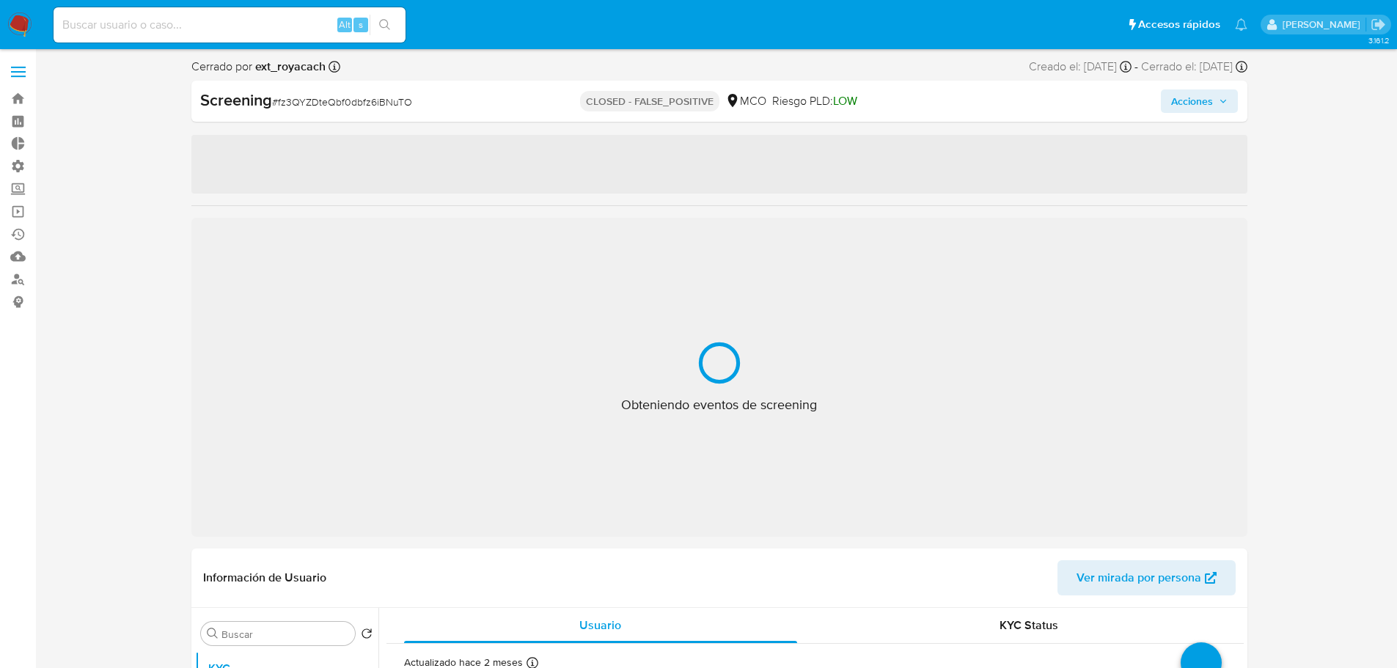
select select "10"
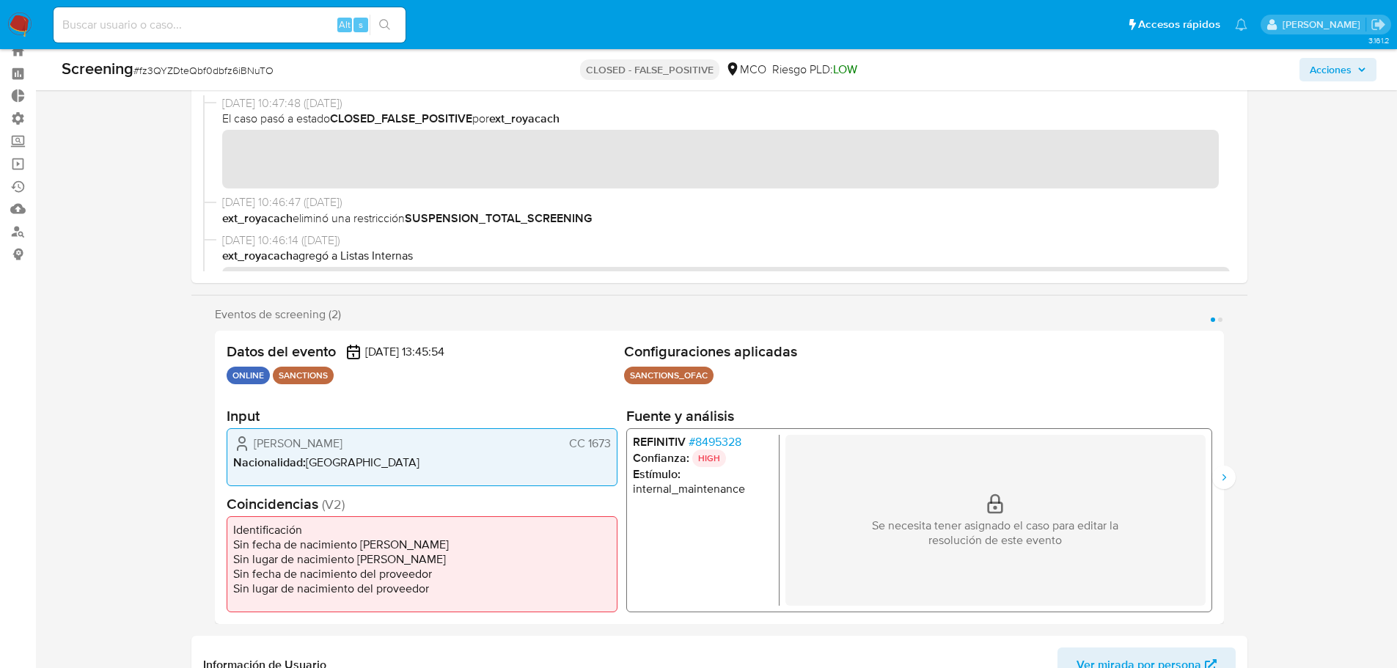
scroll to position [73, 0]
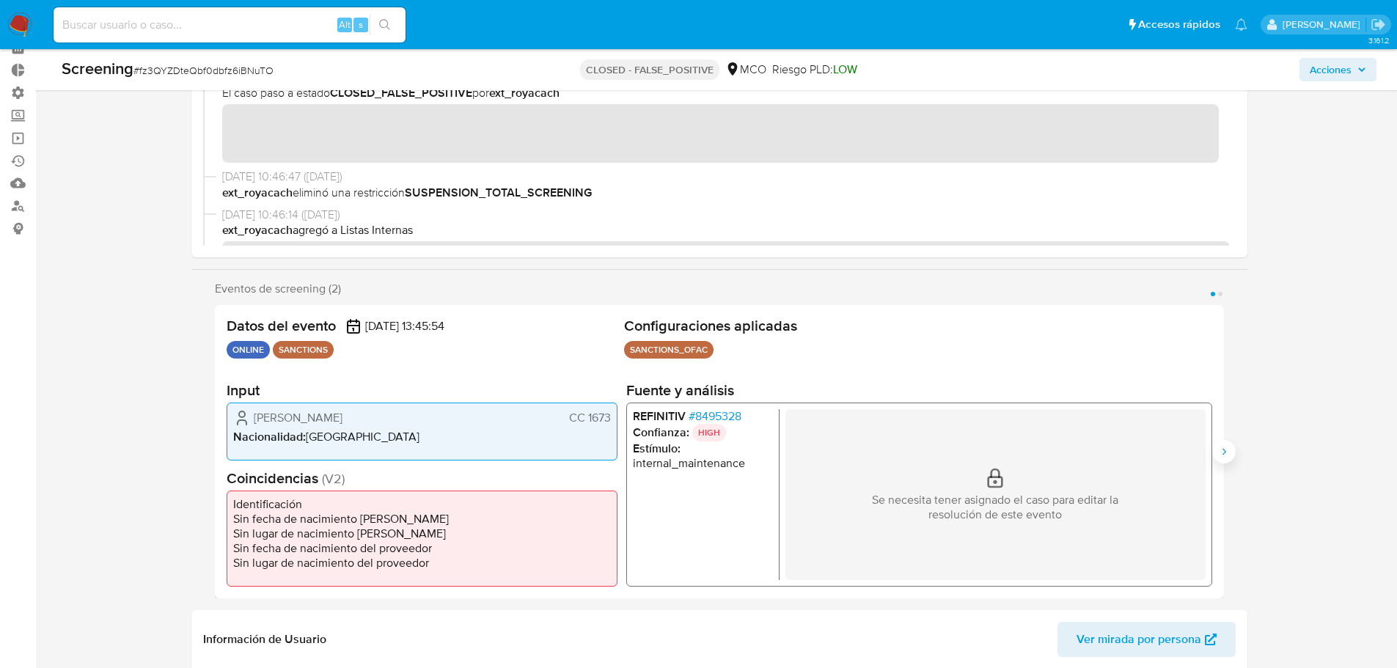
click at [1220, 448] on icon "Siguiente" at bounding box center [1224, 452] width 12 height 12
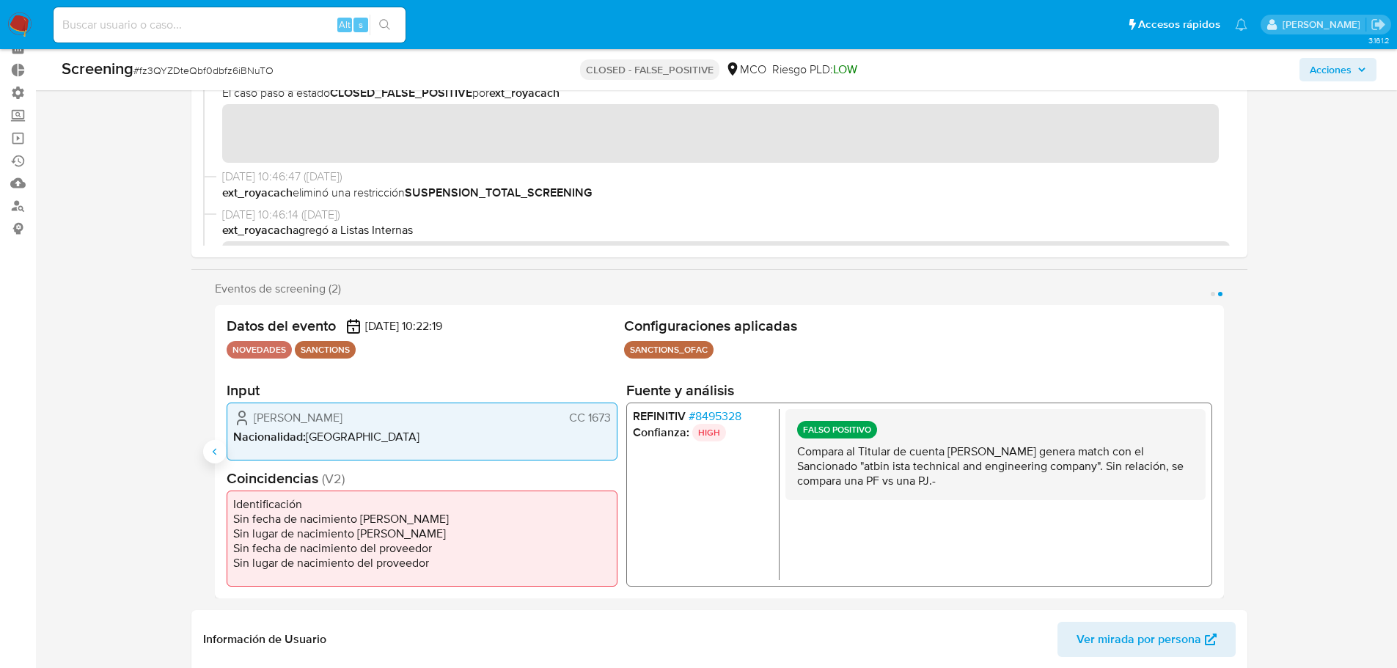
click at [213, 453] on icon "Anterior" at bounding box center [215, 452] width 12 height 12
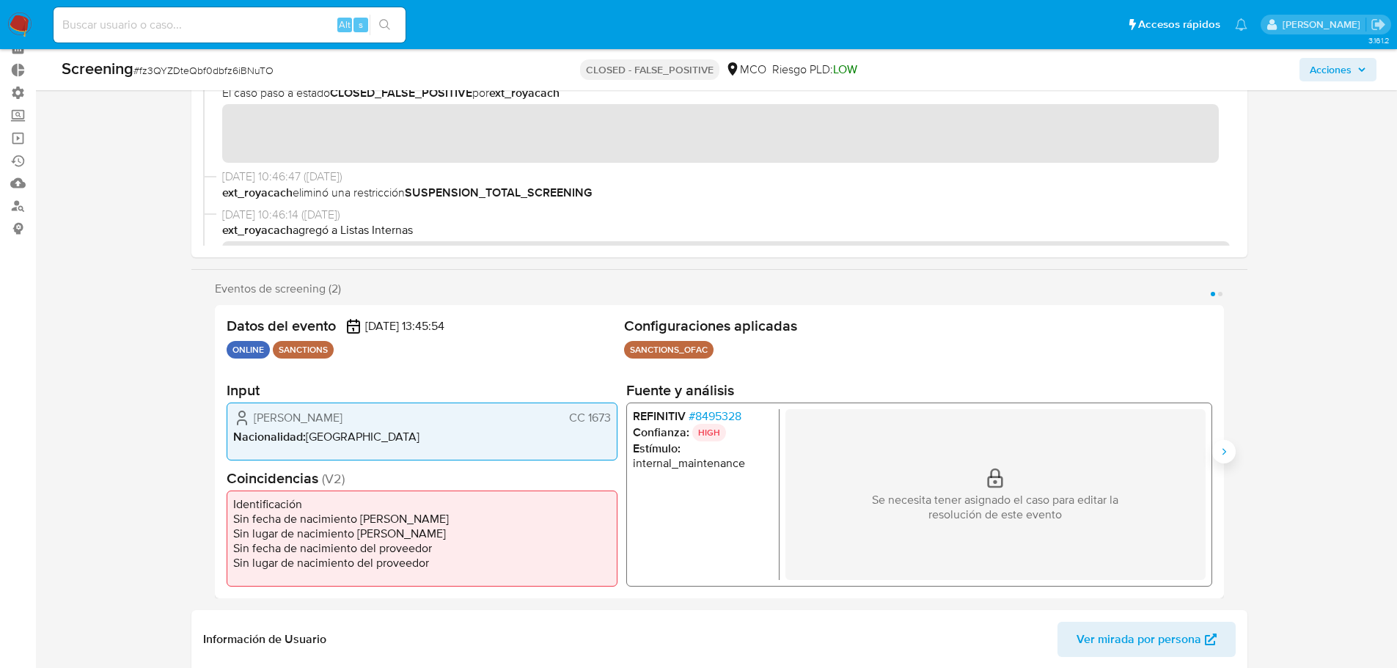
click at [1220, 446] on icon "Siguiente" at bounding box center [1224, 452] width 12 height 12
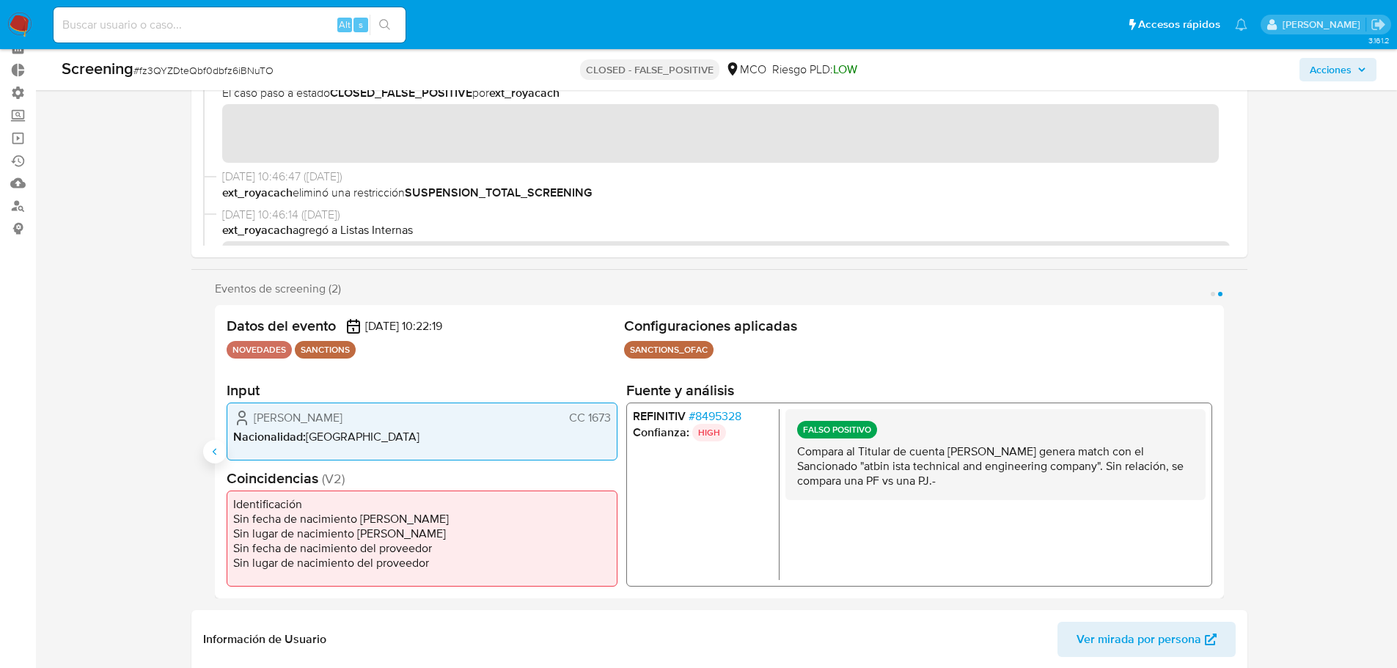
click at [204, 447] on button "Anterior" at bounding box center [214, 451] width 23 height 23
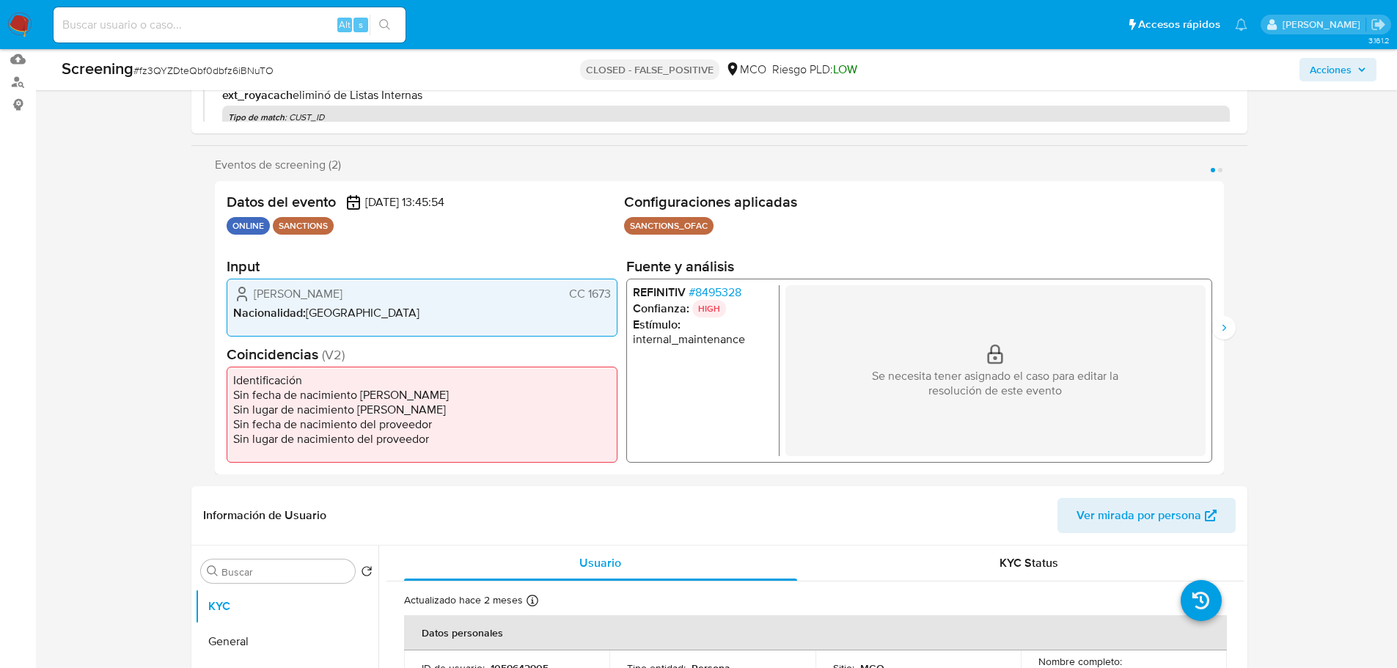
scroll to position [220, 0]
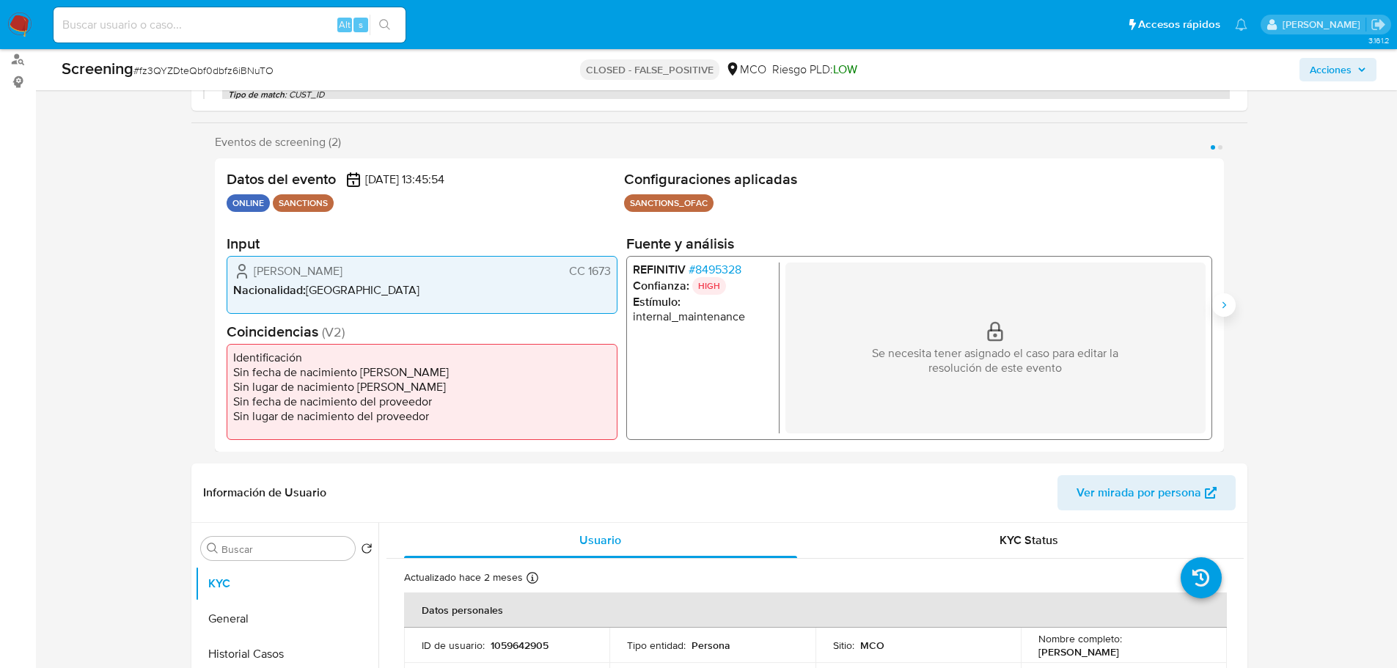
click at [1230, 302] on button "Siguiente" at bounding box center [1223, 304] width 23 height 23
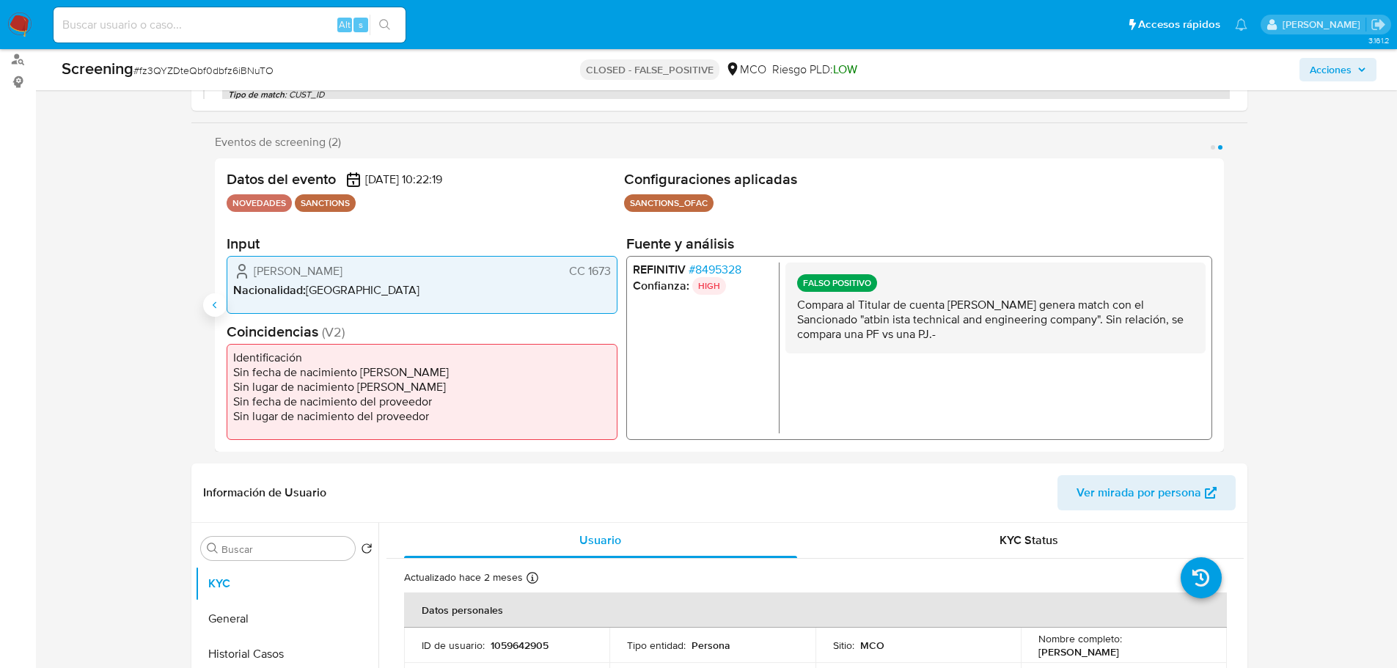
click at [217, 293] on button "Anterior" at bounding box center [214, 304] width 23 height 23
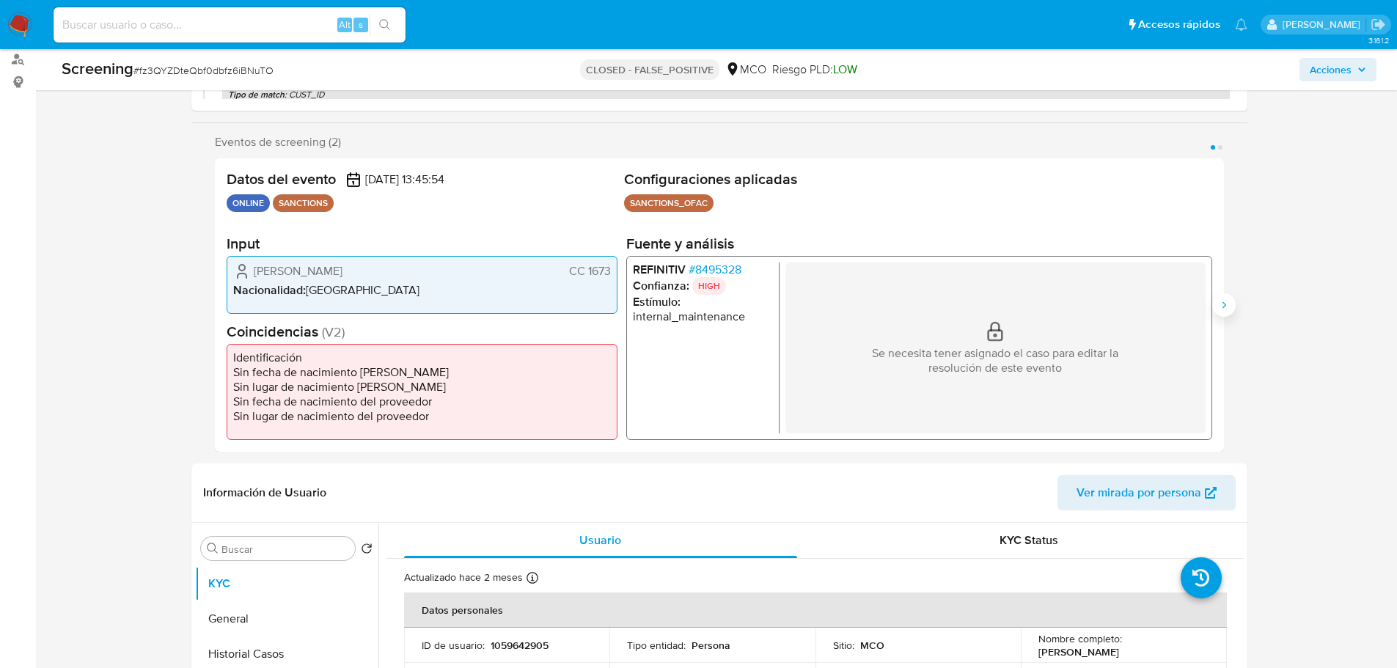
click at [1222, 296] on button "Siguiente" at bounding box center [1223, 304] width 23 height 23
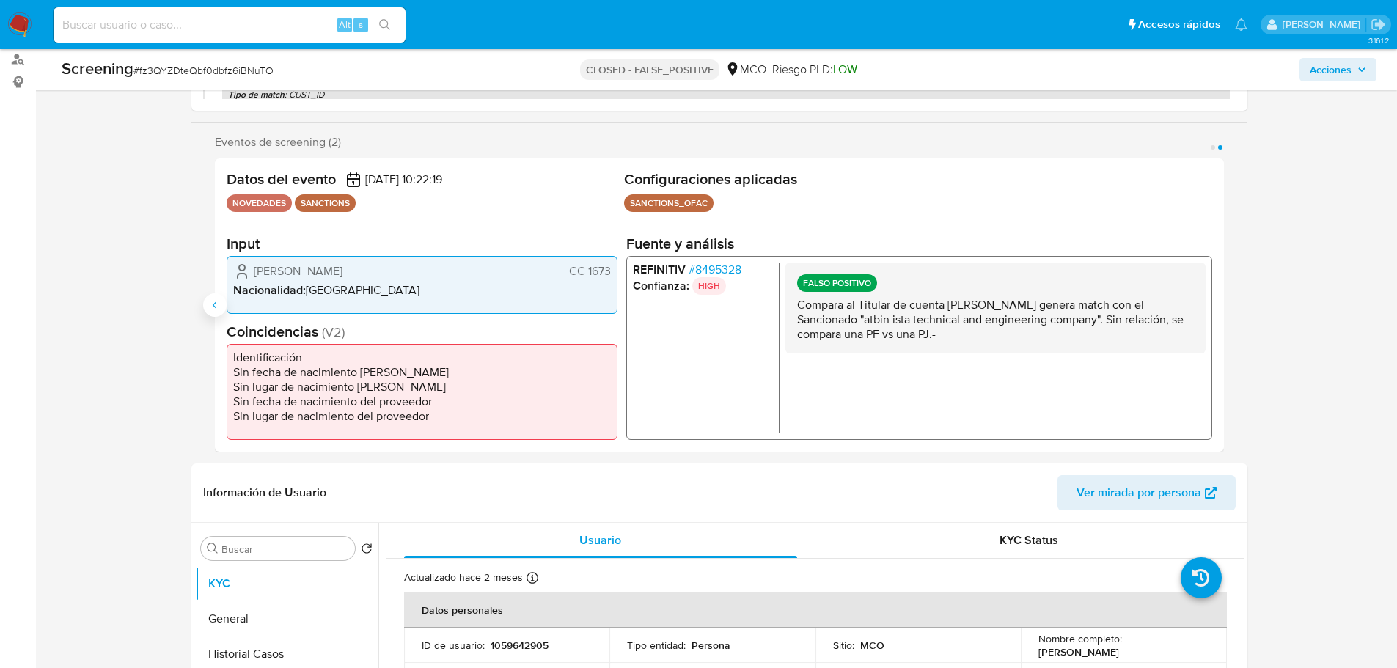
click at [216, 304] on icon "Anterior" at bounding box center [215, 305] width 12 height 12
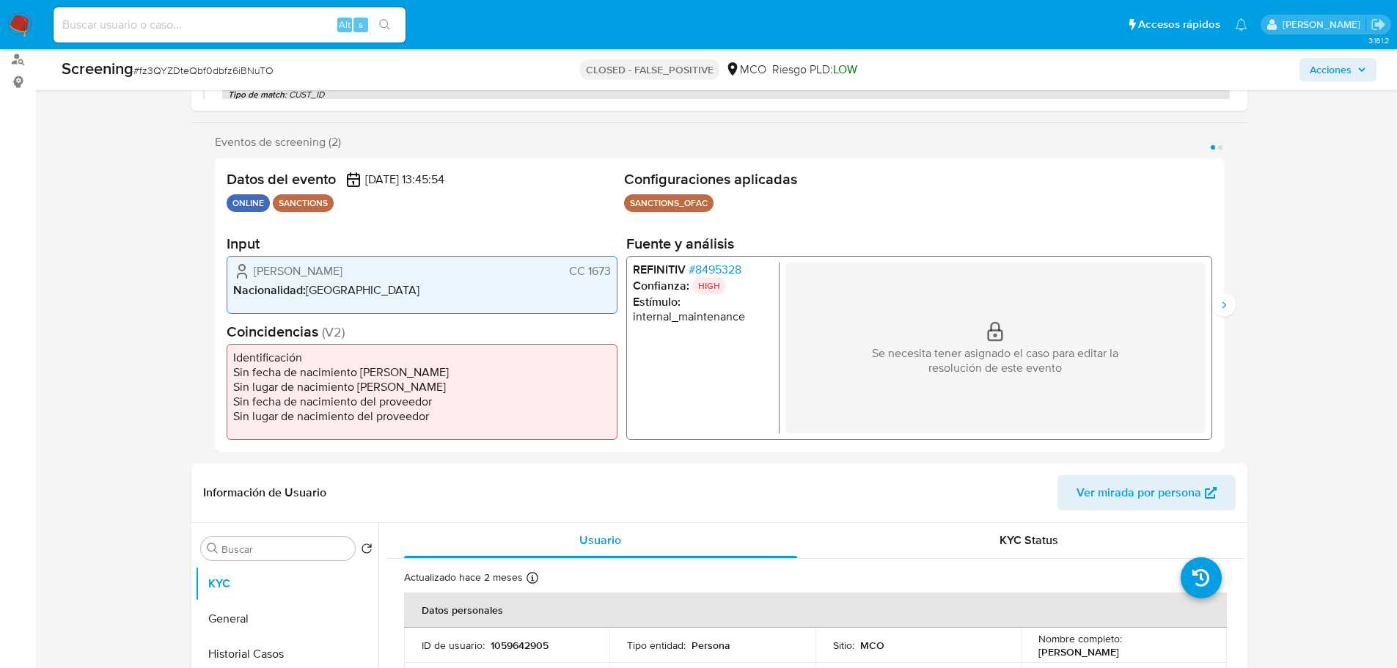
drag, startPoint x: 485, startPoint y: 177, endPoint x: 429, endPoint y: 178, distance: 56.5
click at [429, 178] on div "Datos del evento 10/04/2025 13:45:54" at bounding box center [423, 179] width 392 height 18
click at [1225, 306] on icon "Siguiente" at bounding box center [1224, 304] width 4 height 7
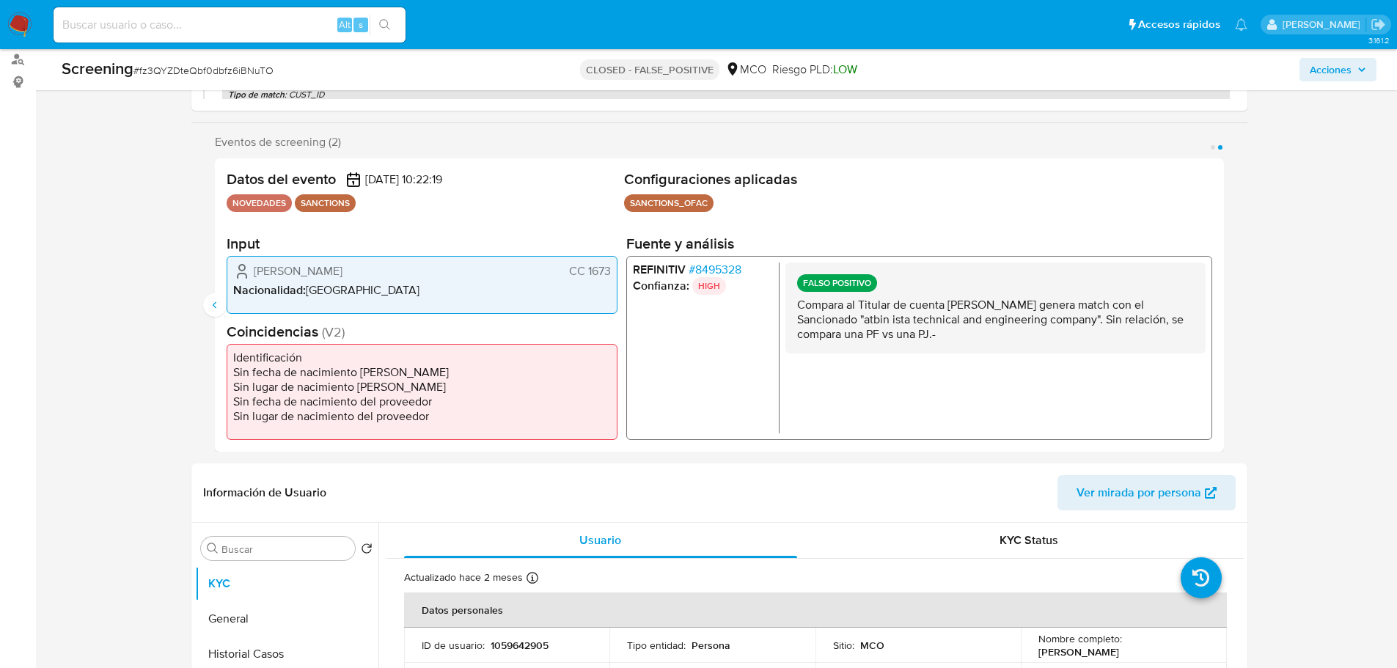
drag, startPoint x: 430, startPoint y: 180, endPoint x: 455, endPoint y: 181, distance: 24.2
click at [442, 181] on span "[DATE] 10:22:19" at bounding box center [403, 179] width 77 height 15
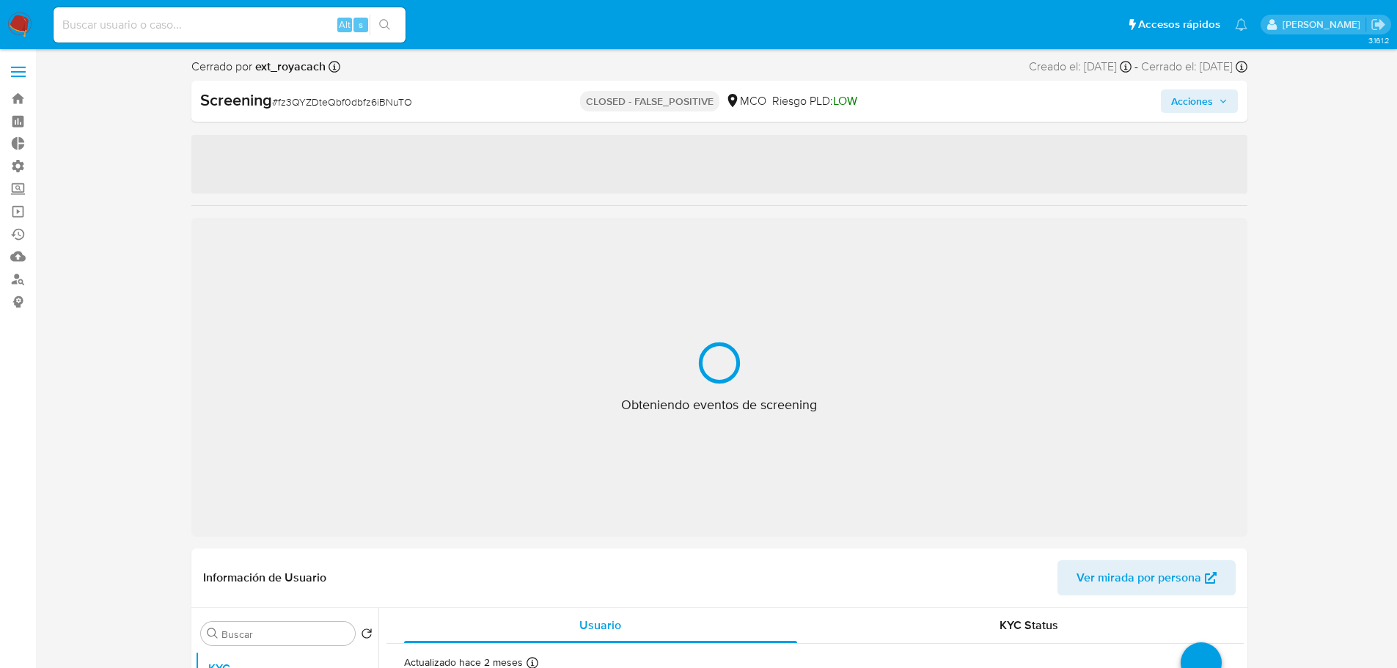
select select "10"
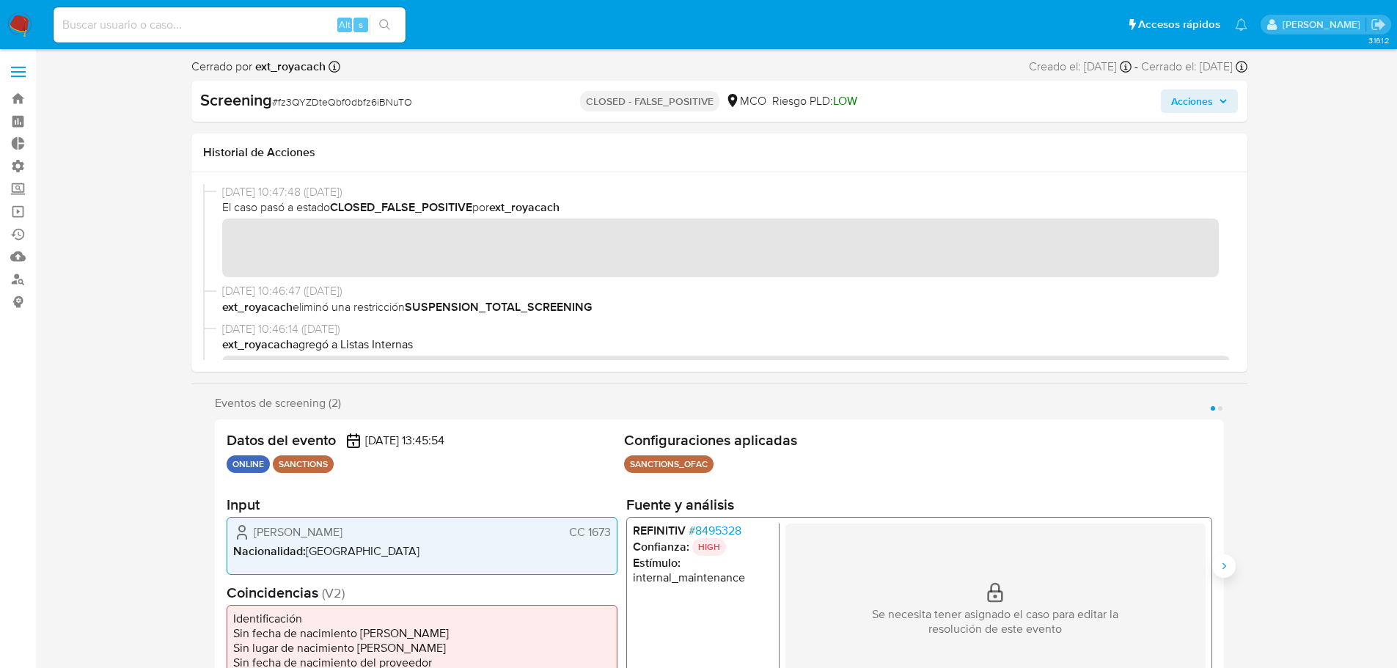
click at [1225, 564] on icon "Siguiente" at bounding box center [1224, 566] width 12 height 12
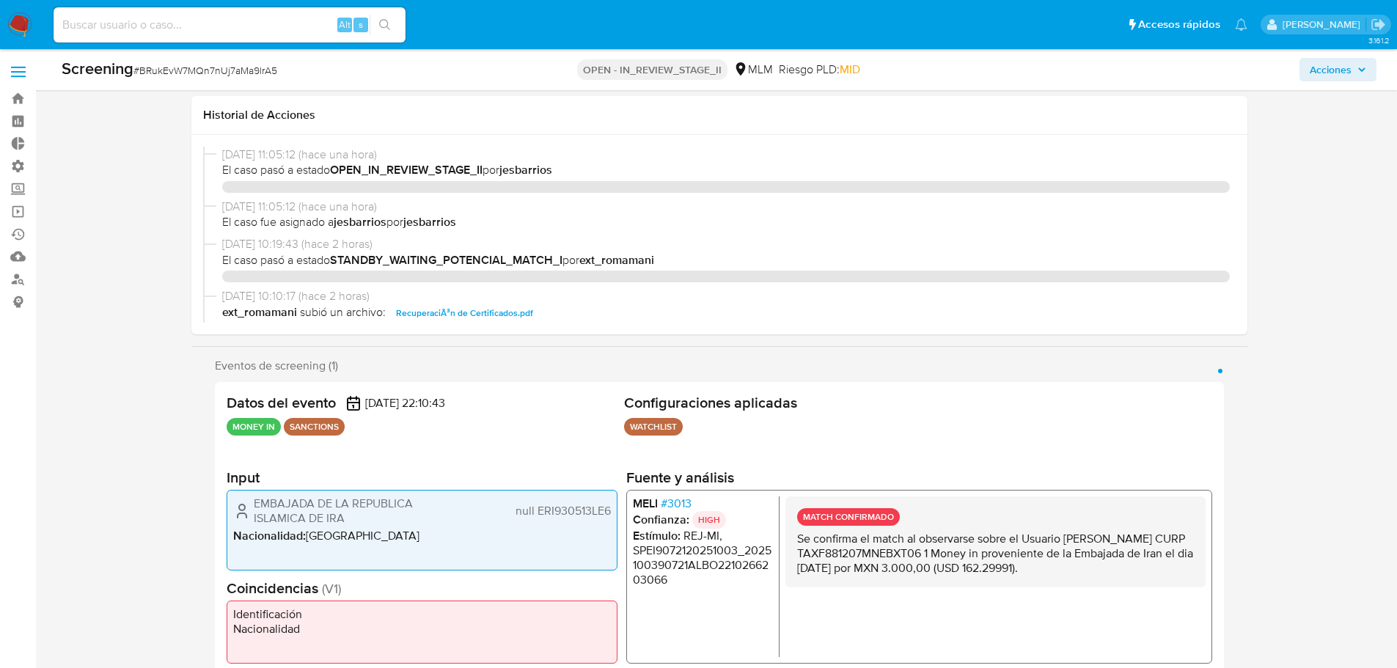
select select "10"
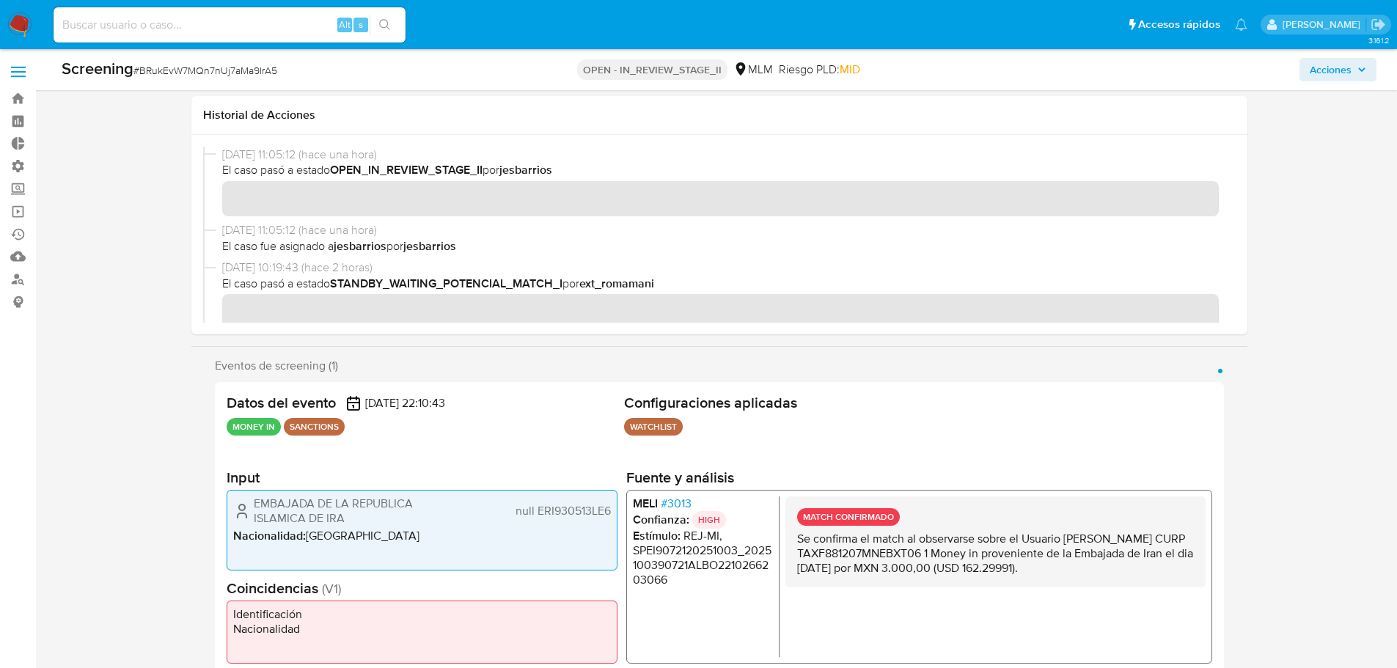
scroll to position [1467, 0]
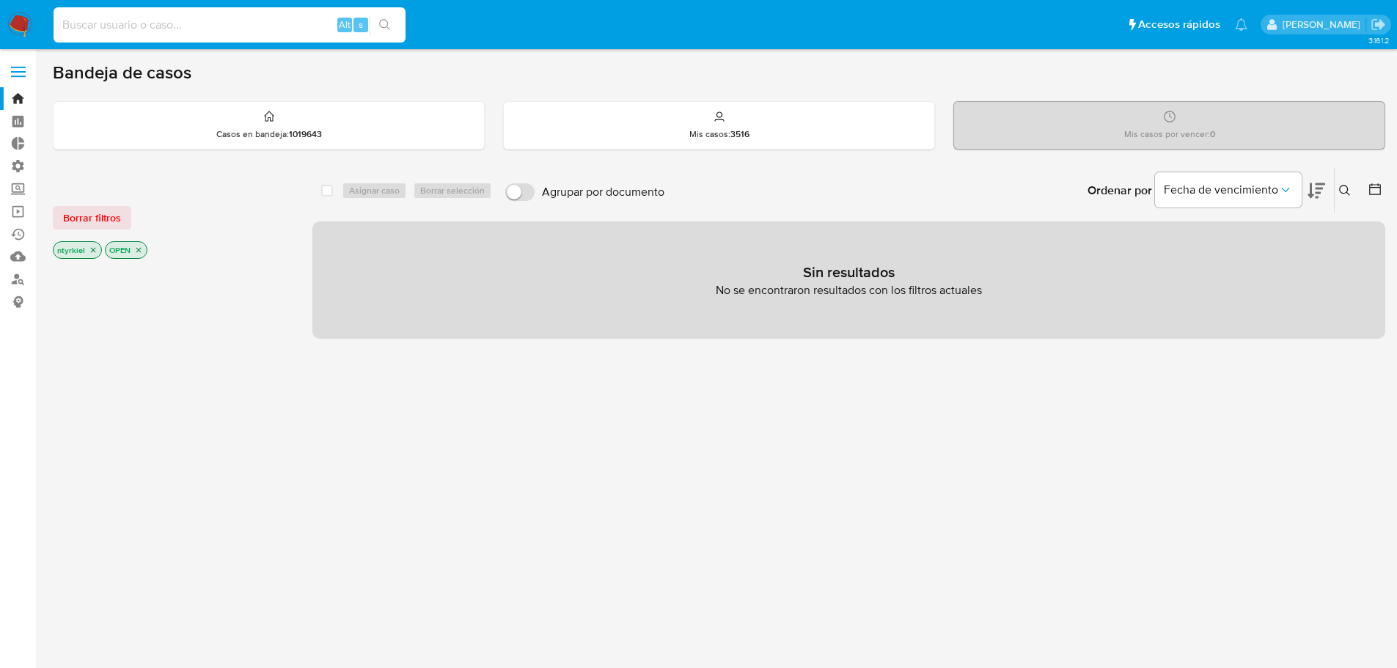
click at [188, 26] on input at bounding box center [230, 24] width 352 height 19
paste input "i3L3IXyhTOazEmCreK5UMw1b"
type input "i3L3IXyhTOazEmCreK5UMw1b"
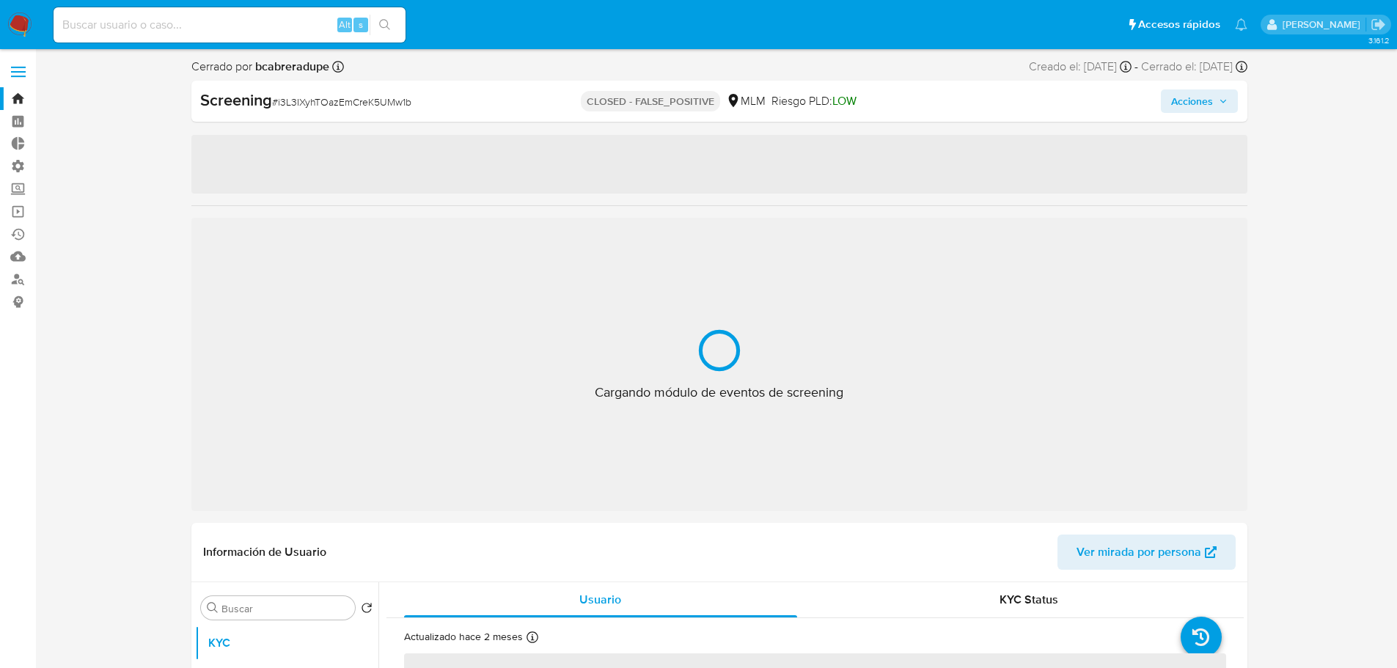
select select "10"
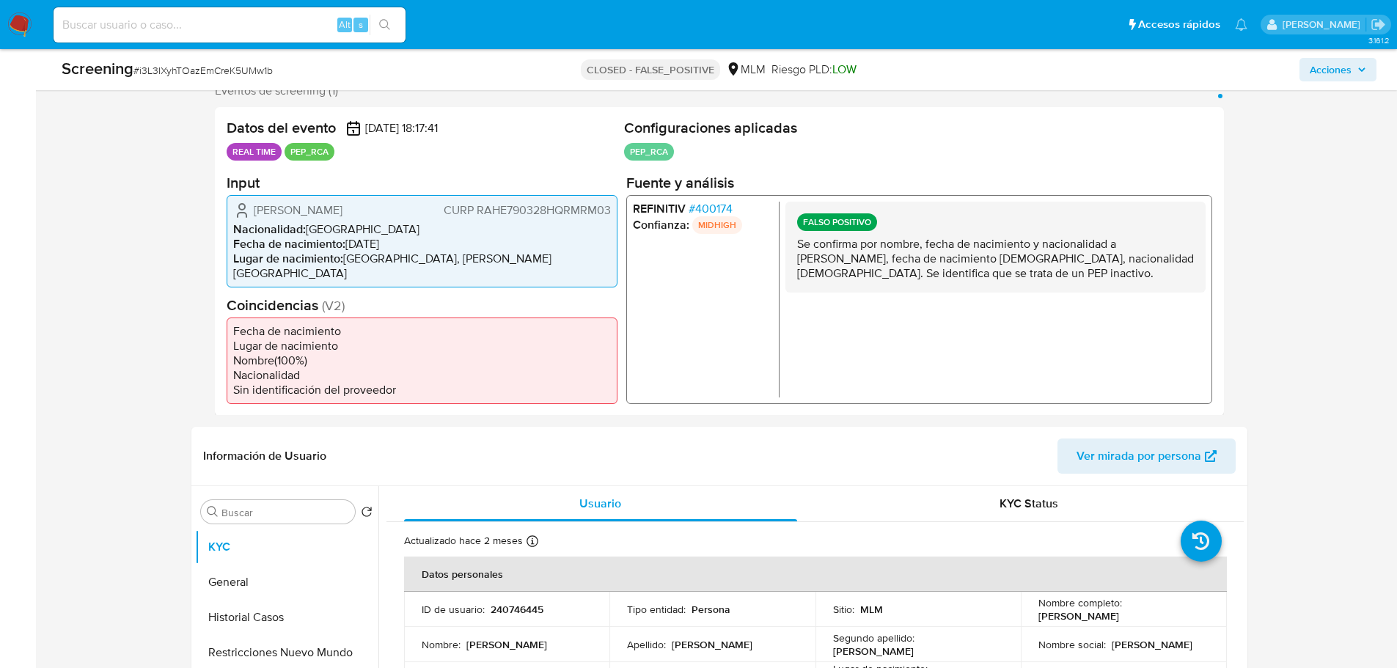
scroll to position [513, 0]
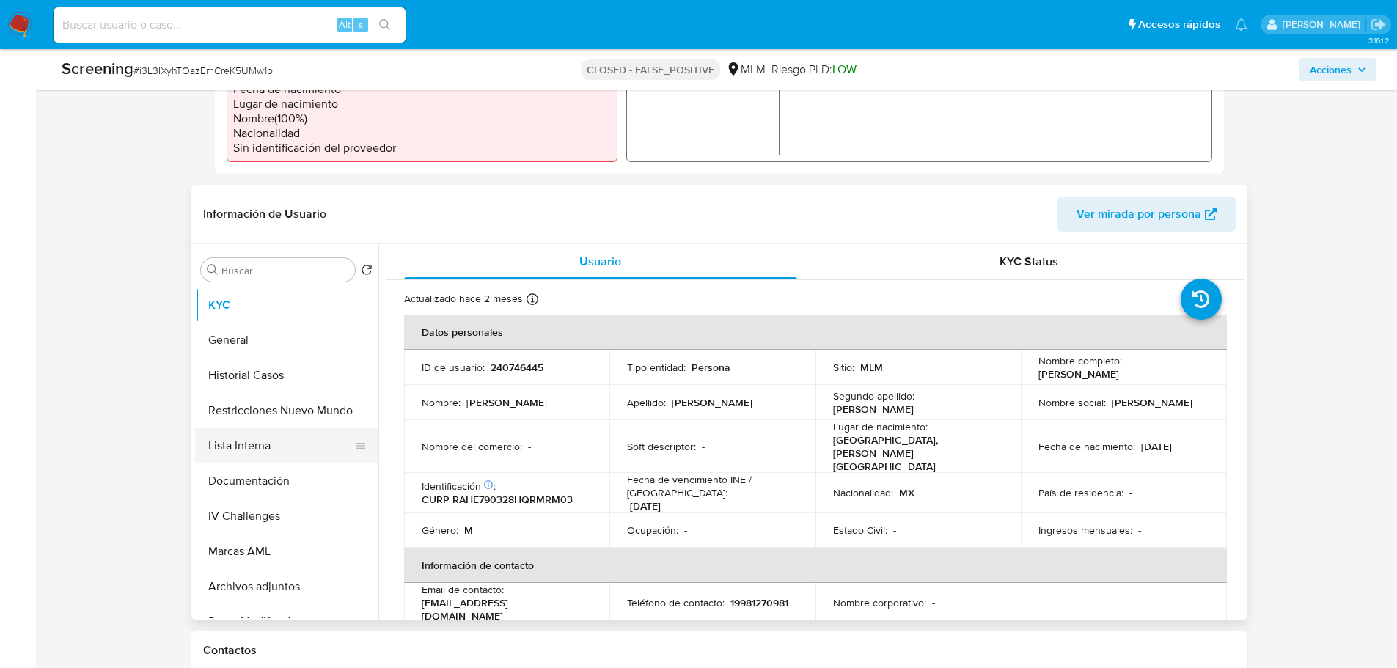
click at [257, 440] on button "Lista Interna" at bounding box center [281, 445] width 172 height 35
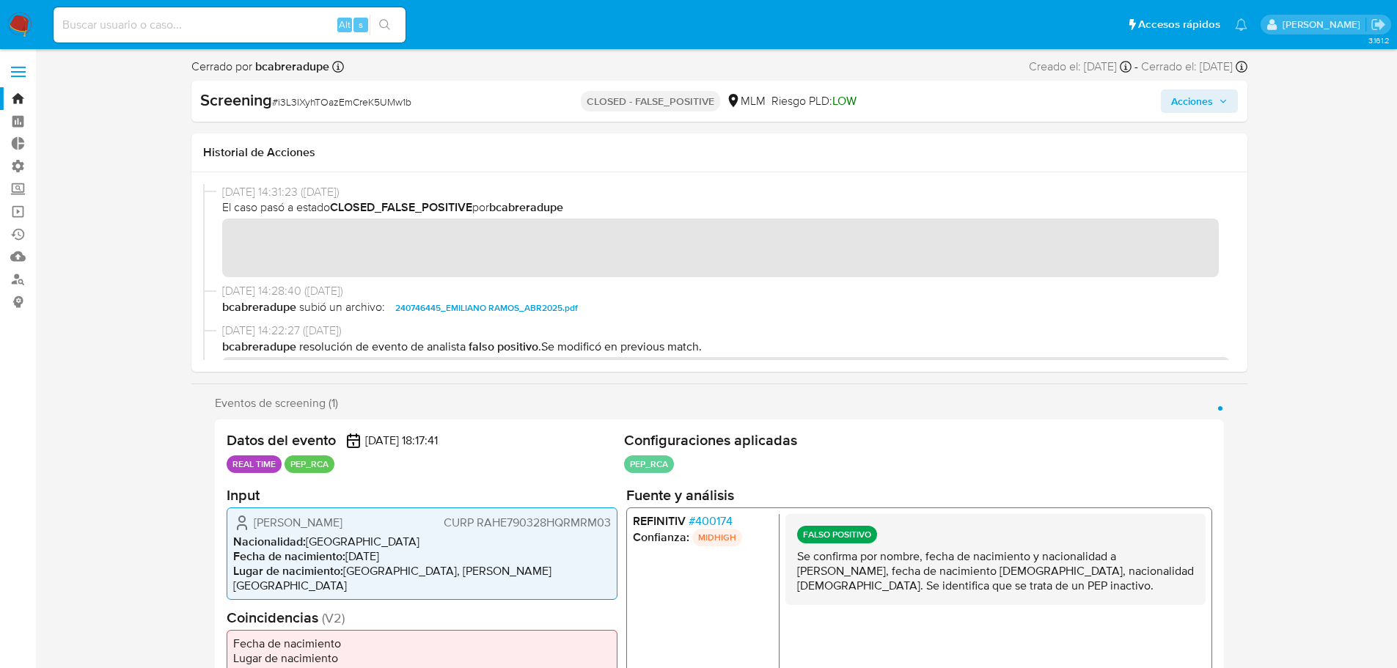
scroll to position [367, 0]
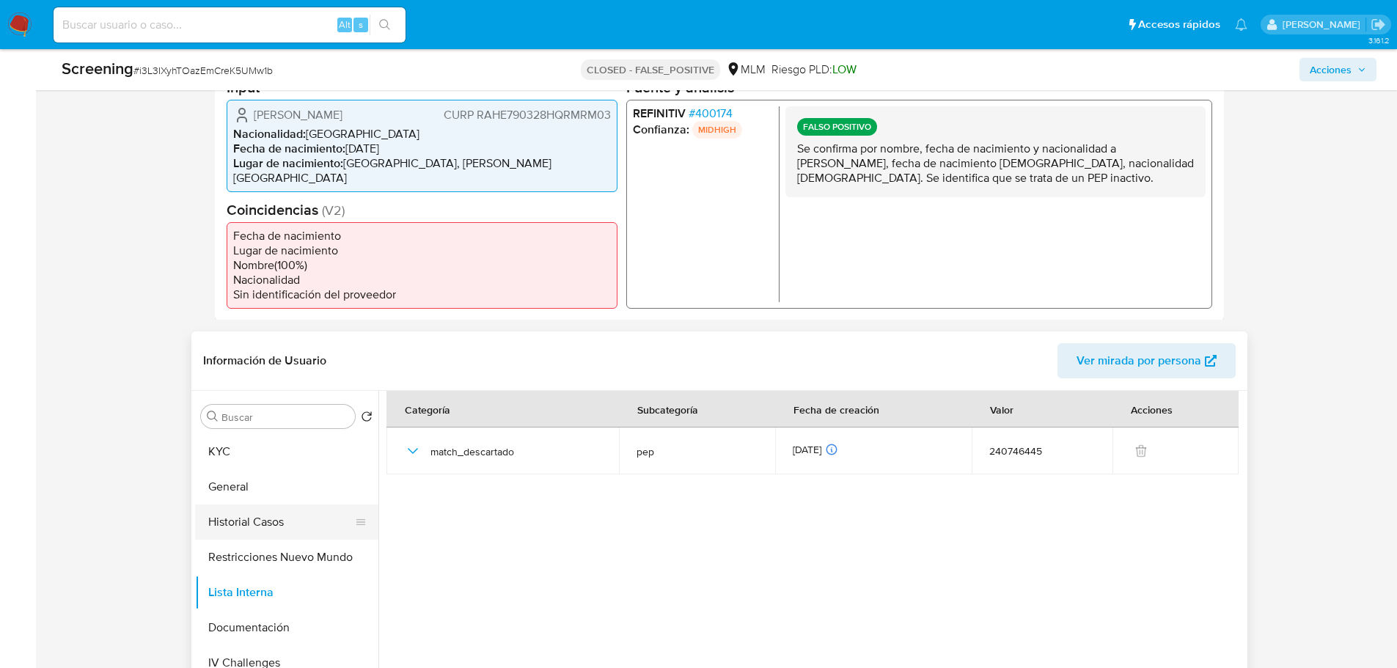
click at [285, 522] on button "Historial Casos" at bounding box center [281, 522] width 172 height 35
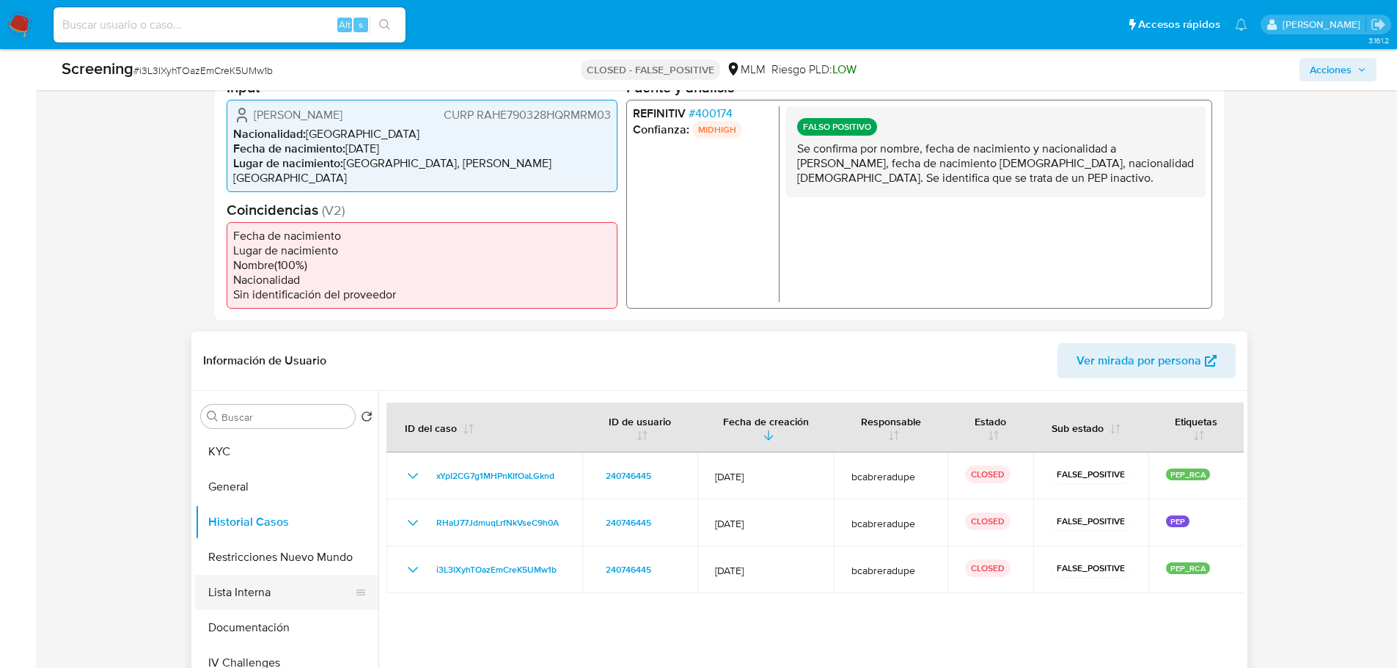
click at [279, 598] on button "Lista Interna" at bounding box center [281, 592] width 172 height 35
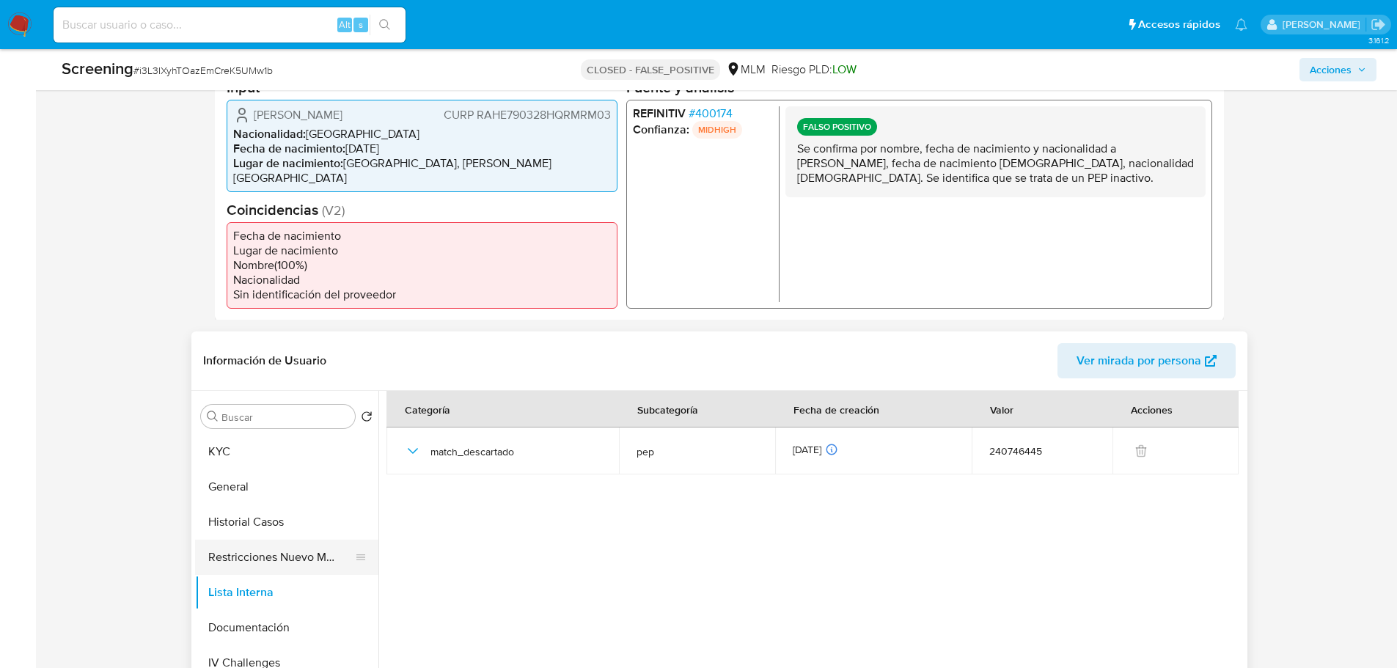
click at [283, 562] on button "Restricciones Nuevo Mundo" at bounding box center [281, 557] width 172 height 35
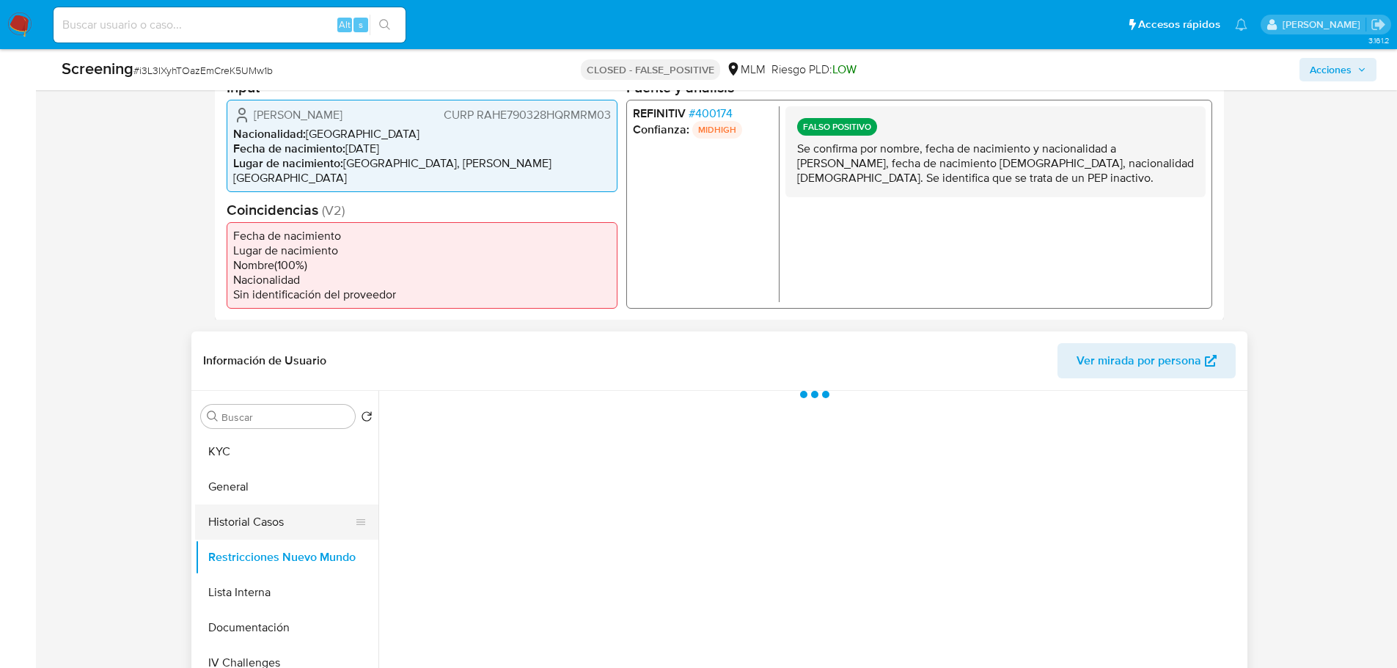
click at [263, 513] on button "Historial Casos" at bounding box center [281, 522] width 172 height 35
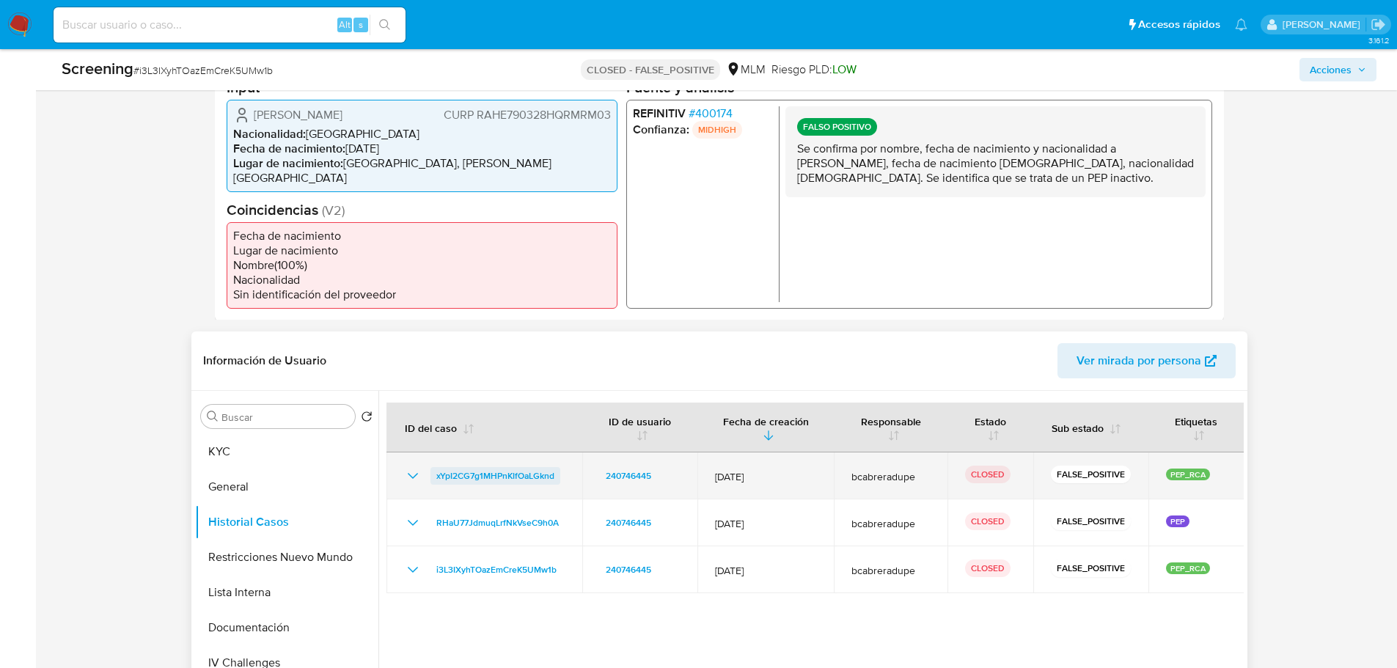
click at [527, 476] on span "xYpI2CG7g1MHPnKIfOaLGknd" at bounding box center [495, 476] width 118 height 18
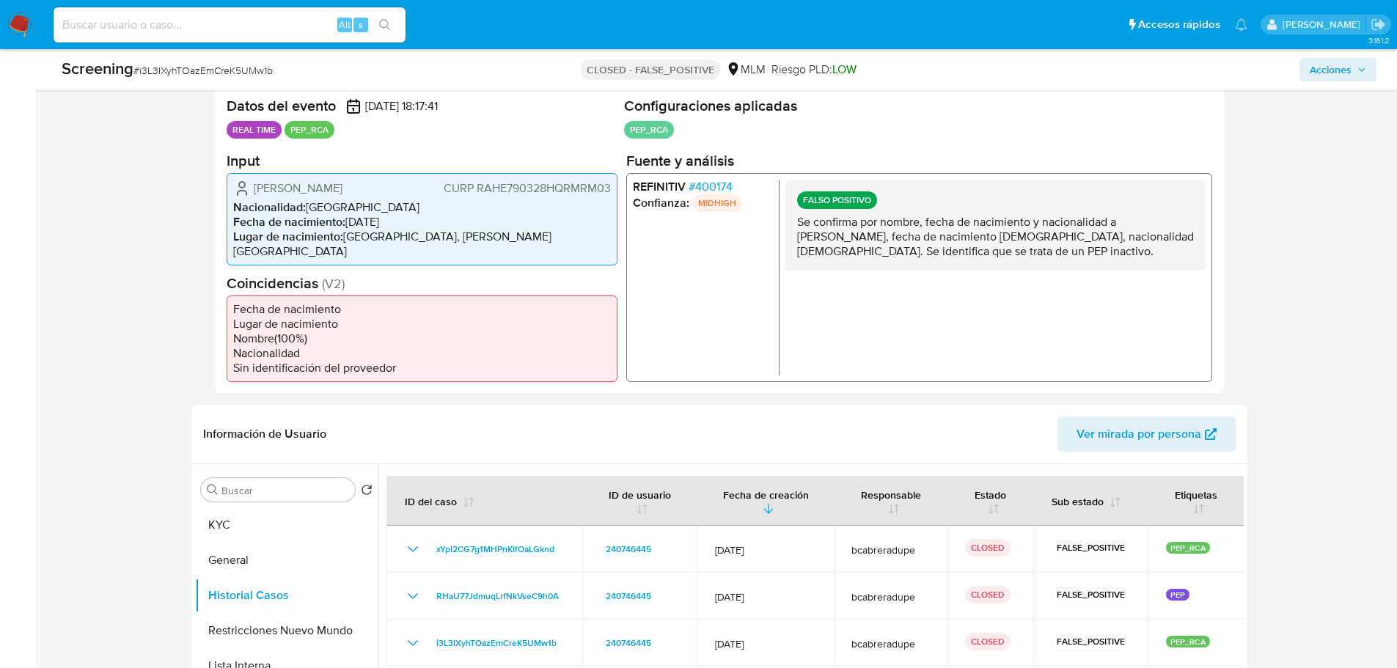
scroll to position [513, 0]
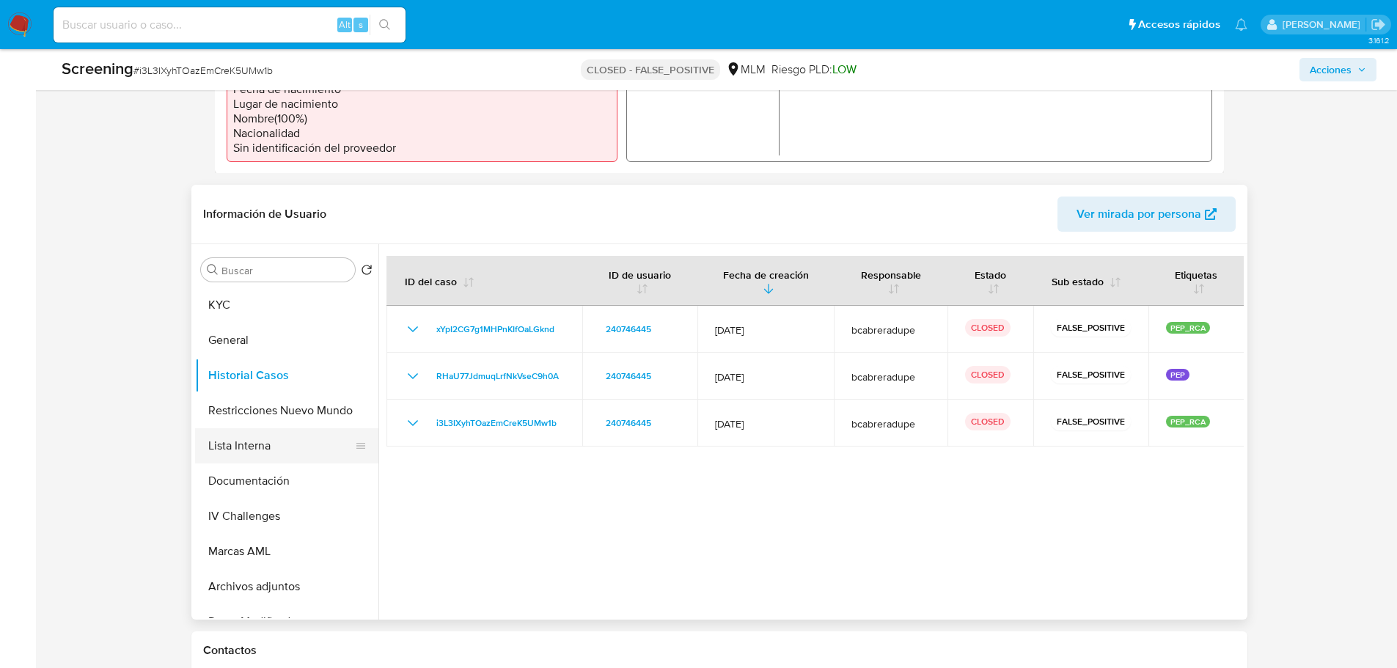
click at [235, 436] on button "Lista Interna" at bounding box center [281, 445] width 172 height 35
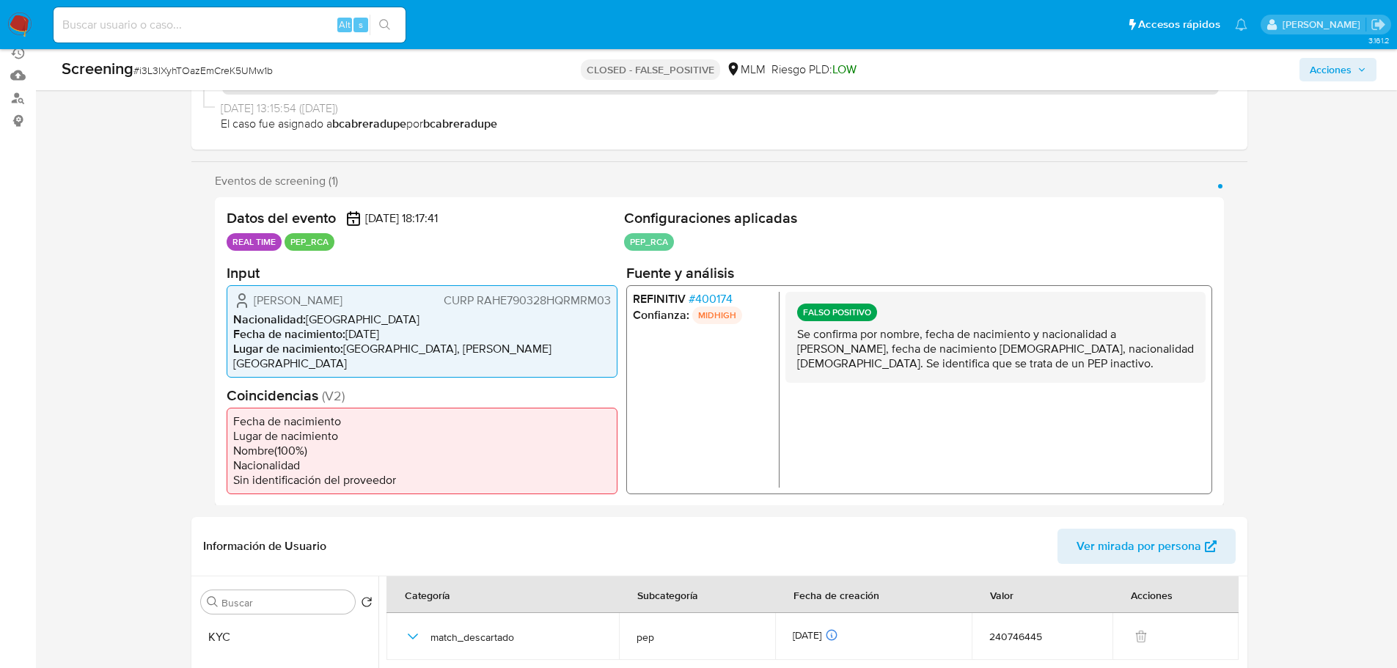
scroll to position [440, 0]
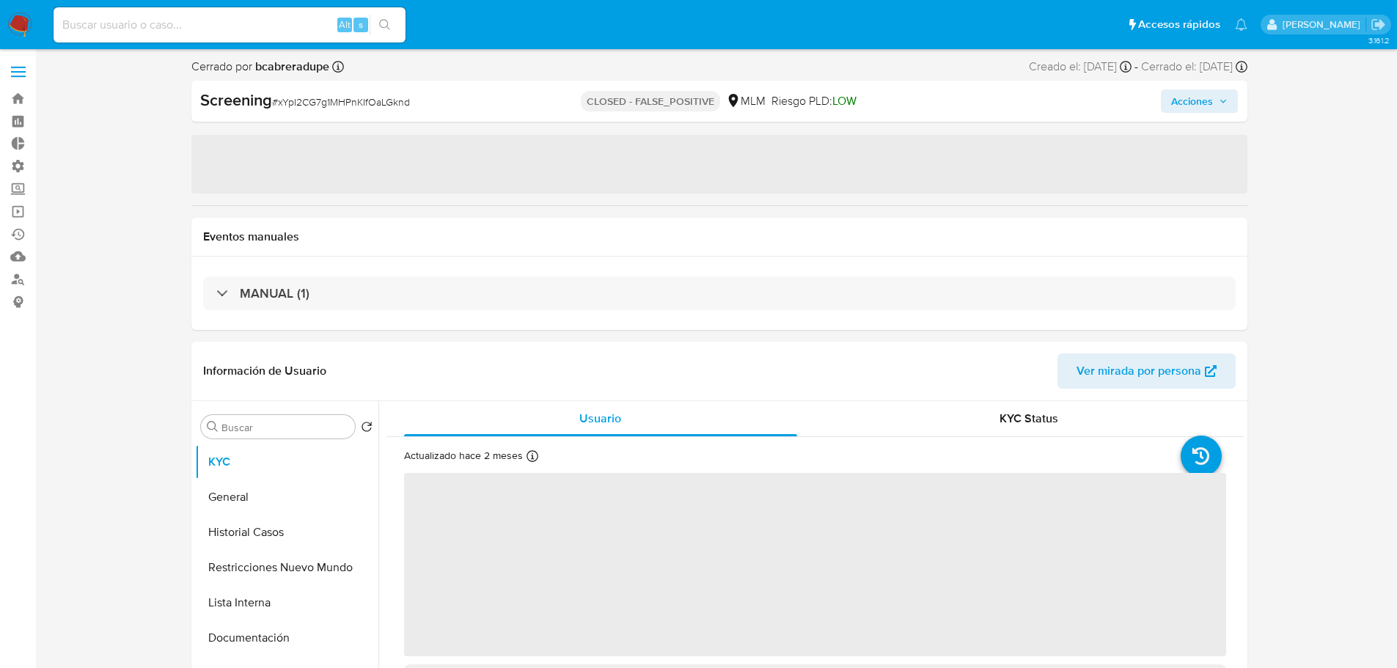
select select "10"
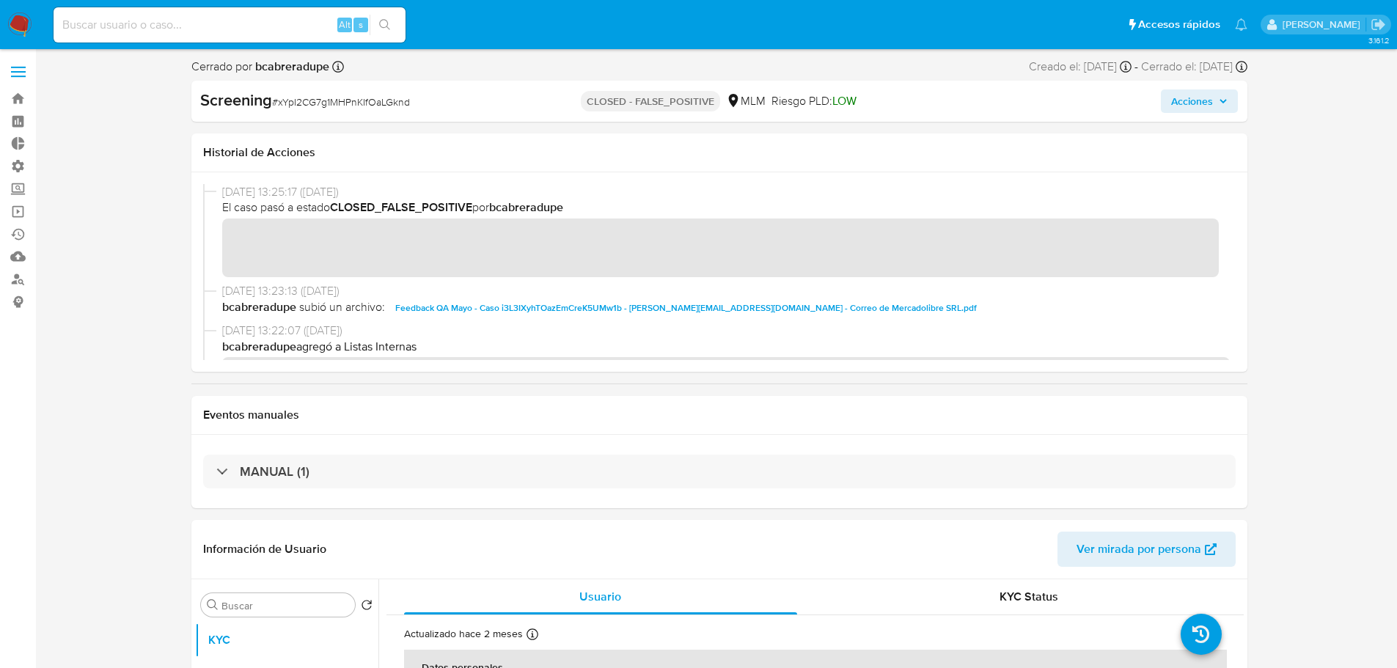
click at [622, 305] on span "Feedback QA Mayo - Caso i3L3IXyhTOazEmCreK5UMw1b - [PERSON_NAME][EMAIL_ADDRESS]…" at bounding box center [686, 308] width 582 height 18
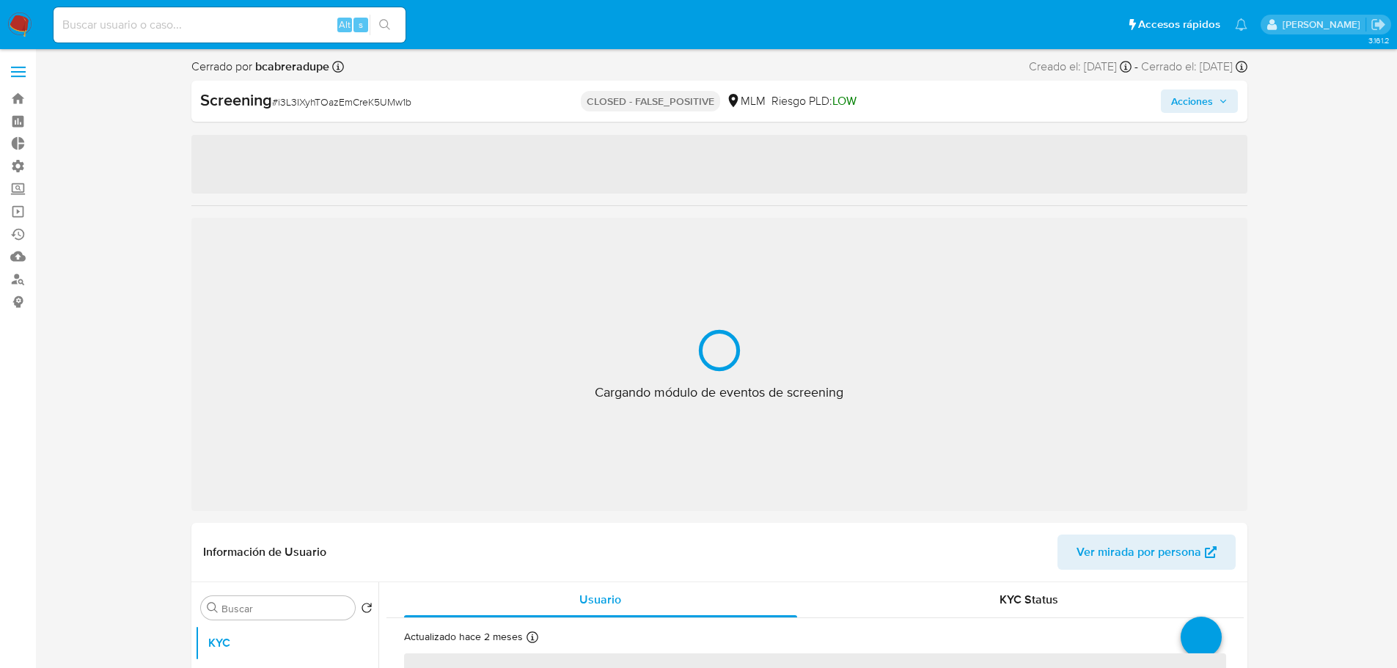
select select "10"
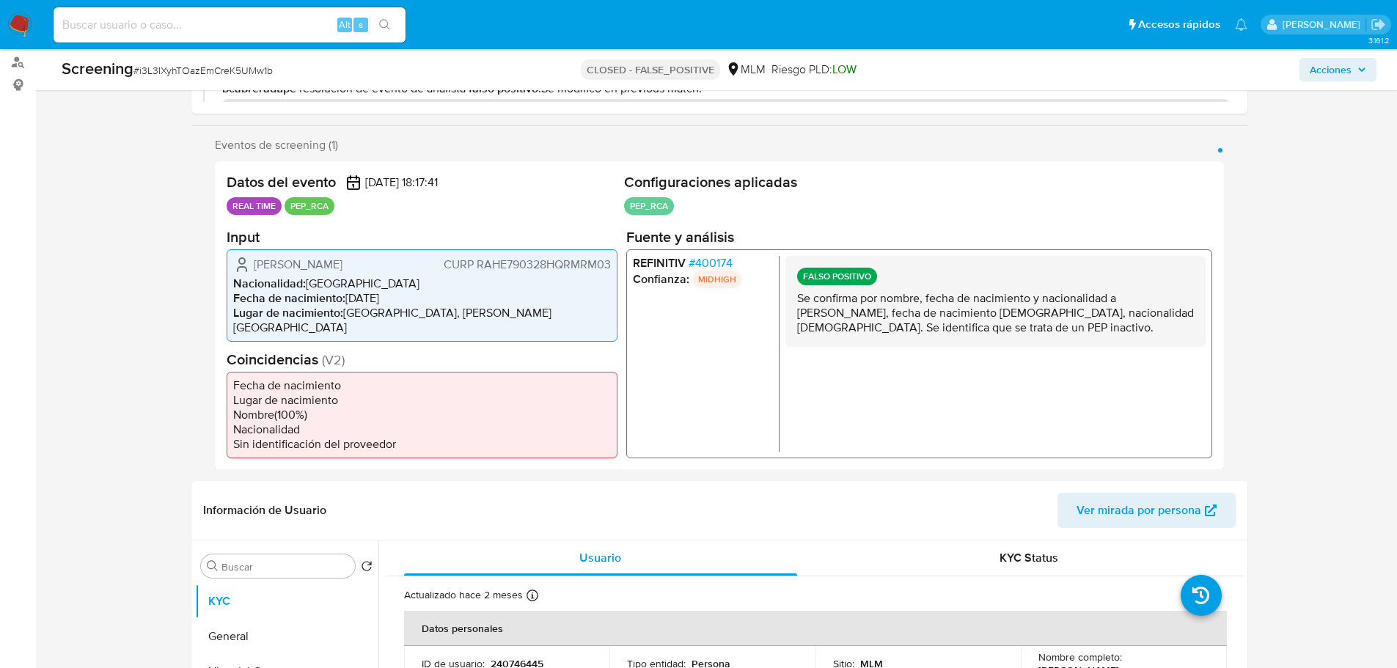
scroll to position [367, 0]
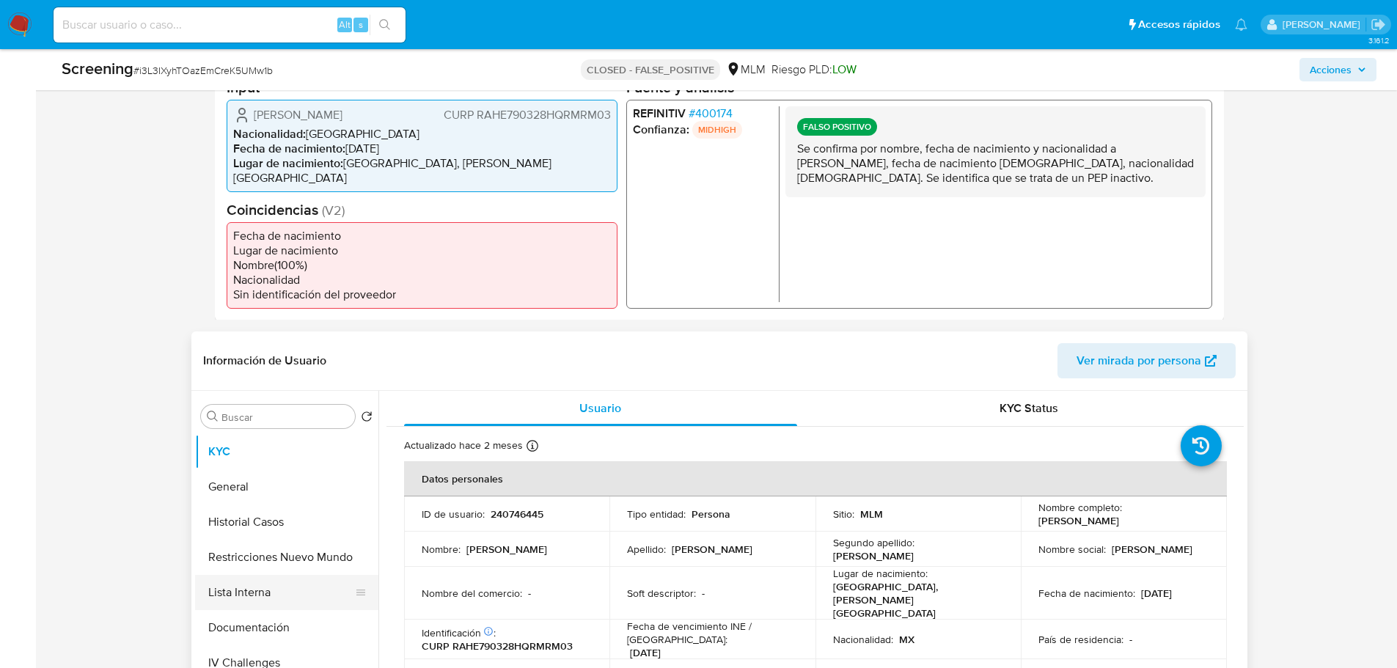
click at [263, 597] on button "Lista Interna" at bounding box center [281, 592] width 172 height 35
